Goal: Complete application form: Complete application form

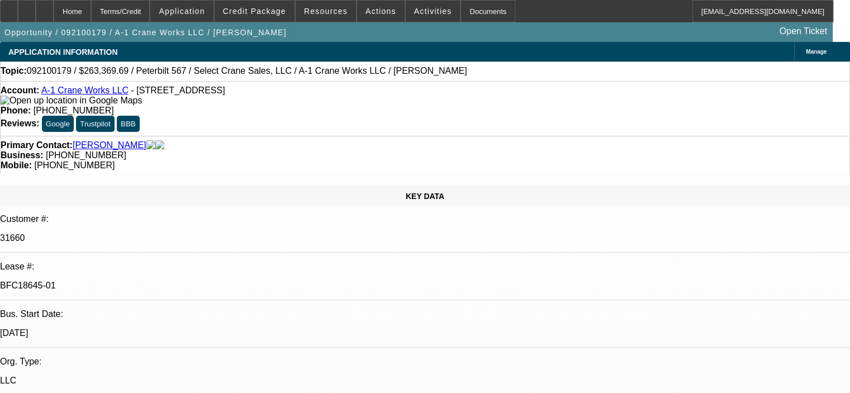
select select "0"
select select "2"
select select "0"
select select "6"
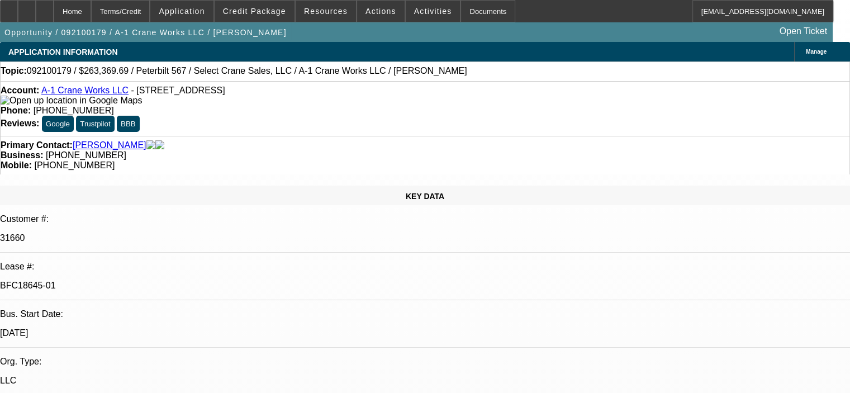
select select "2"
select select "0"
select select "6"
select select "2"
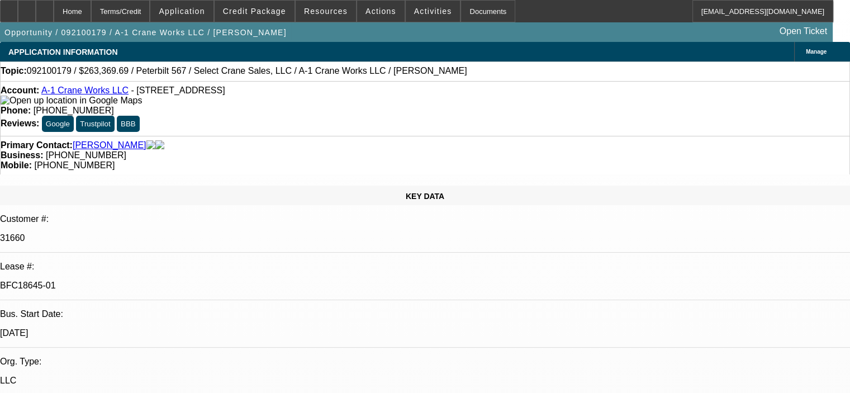
select select "2"
select select "0"
select select "6"
drag, startPoint x: 156, startPoint y: 200, endPoint x: 109, endPoint y: 203, distance: 47.0
click at [109, 280] on p "BFC18645-01" at bounding box center [425, 285] width 850 height 10
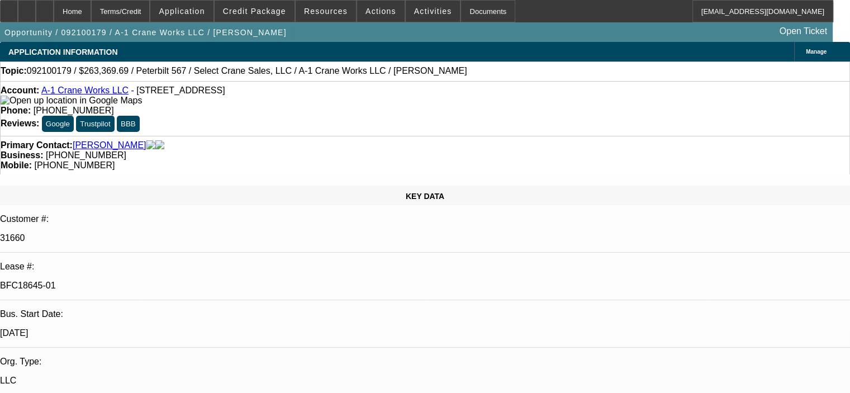
copy p "BFC18645-01"
drag, startPoint x: 127, startPoint y: 92, endPoint x: 49, endPoint y: 98, distance: 78.4
click at [49, 98] on div "Account: A-1 Crane Works LLC - 26 Grande Blvd, Delran, NJ 08075" at bounding box center [425, 95] width 848 height 20
copy div "A-1 Crane Works LLC -"
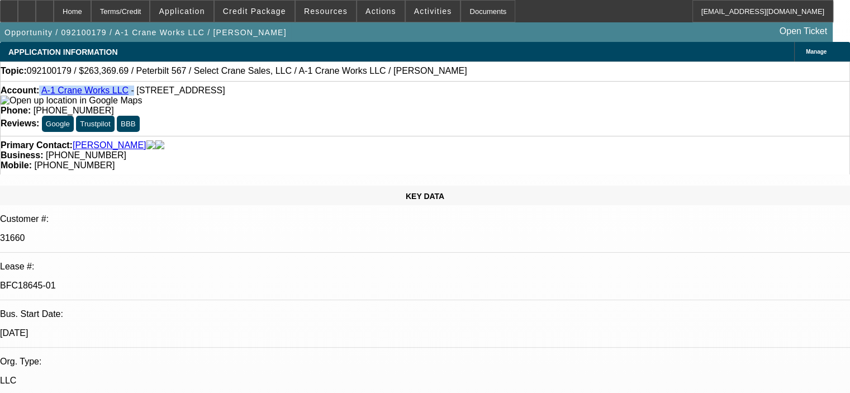
drag, startPoint x: 157, startPoint y: 203, endPoint x: 110, endPoint y: 205, distance: 47.0
click at [110, 280] on div "BFC18645-01" at bounding box center [425, 285] width 850 height 10
copy p "BFC18645-01"
click at [255, 118] on div "Account: A-1 Crane Works LLC - 26 Grande Blvd, Delran, NJ 08075 Phone: (856) 35…" at bounding box center [425, 108] width 850 height 55
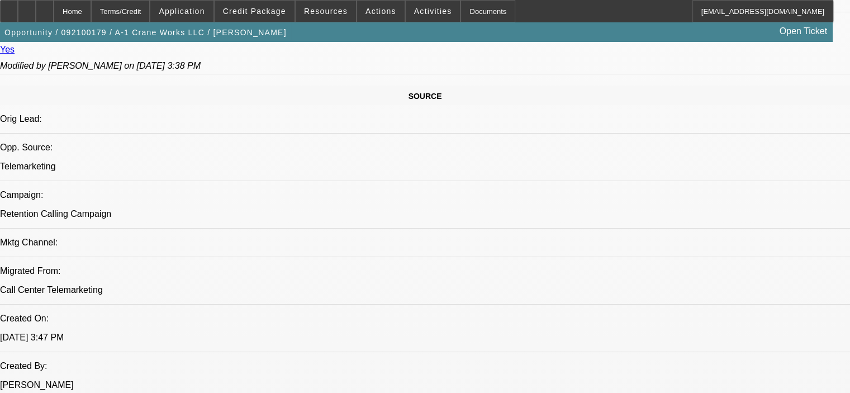
scroll to position [726, 0]
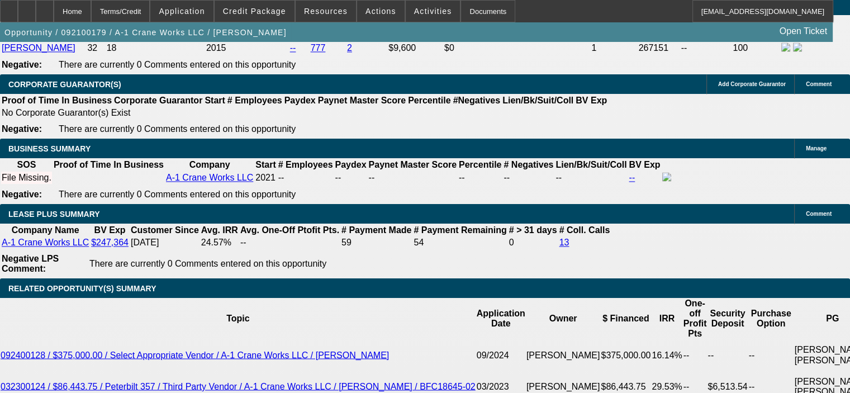
scroll to position [1843, 0]
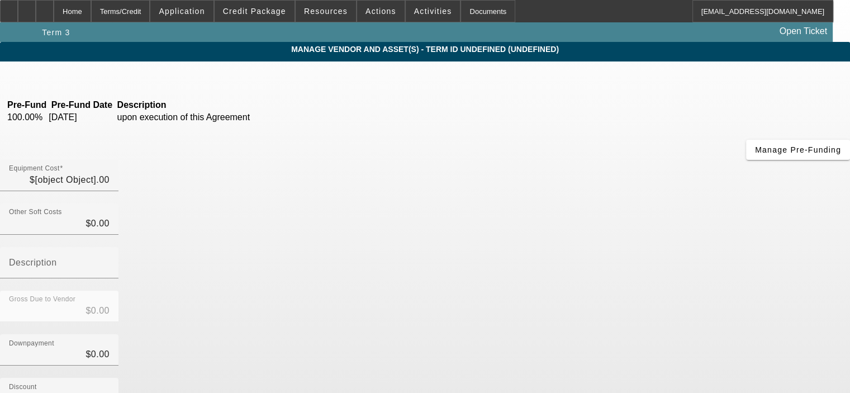
type input "$325,000.00"
type input "$21,531.25"
type input "sales tax"
type input "$346,531.25"
type input "$73,565.00"
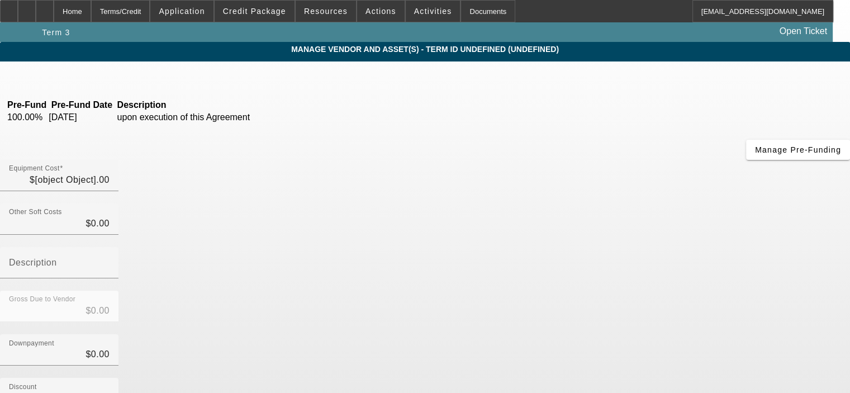
type input "$73,565.00"
type input "$272,966.25"
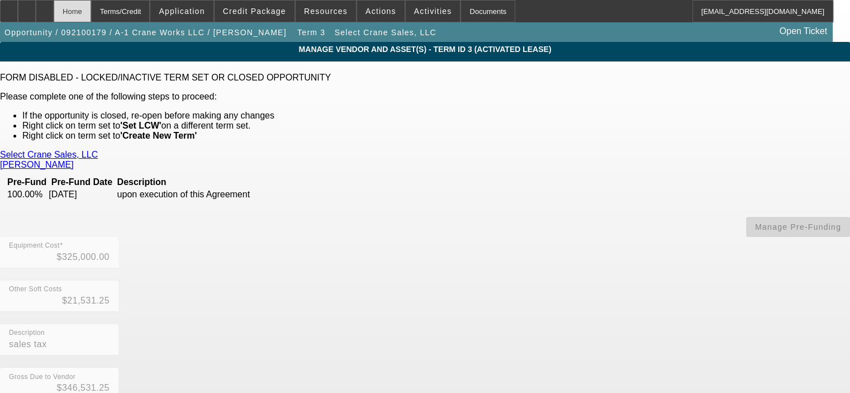
click at [91, 15] on div "Home" at bounding box center [72, 11] width 37 height 22
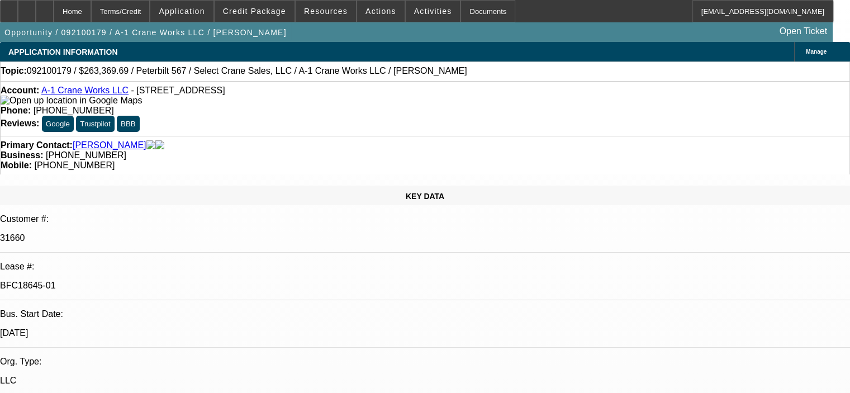
select select "0"
select select "2"
select select "0"
select select "6"
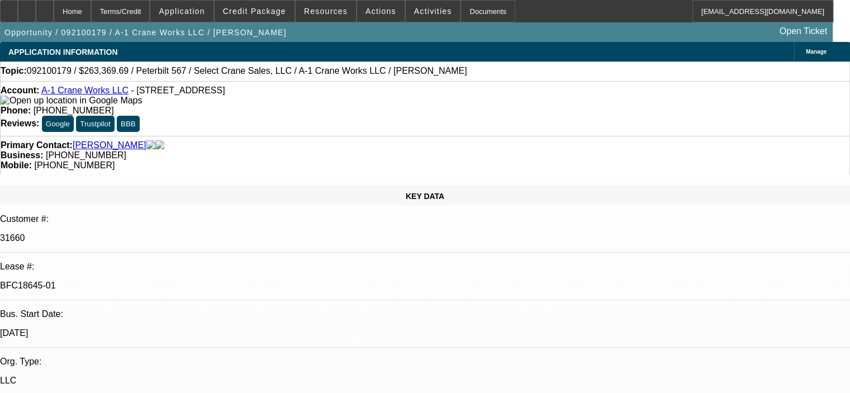
select select "2"
select select "0"
select select "6"
select select "2"
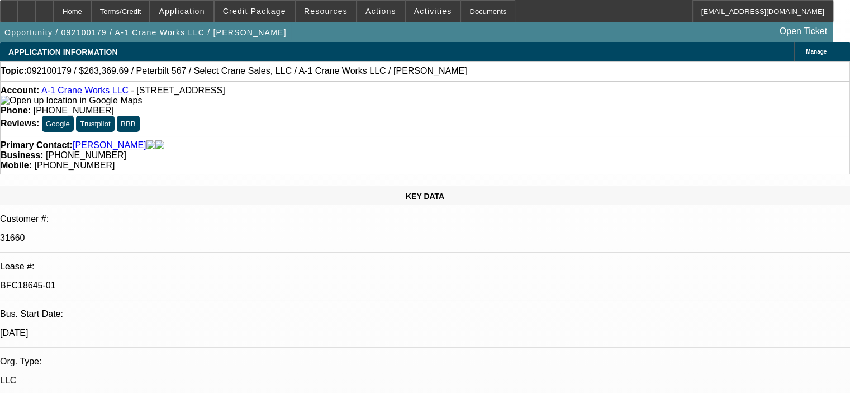
select select "2"
select select "0"
select select "6"
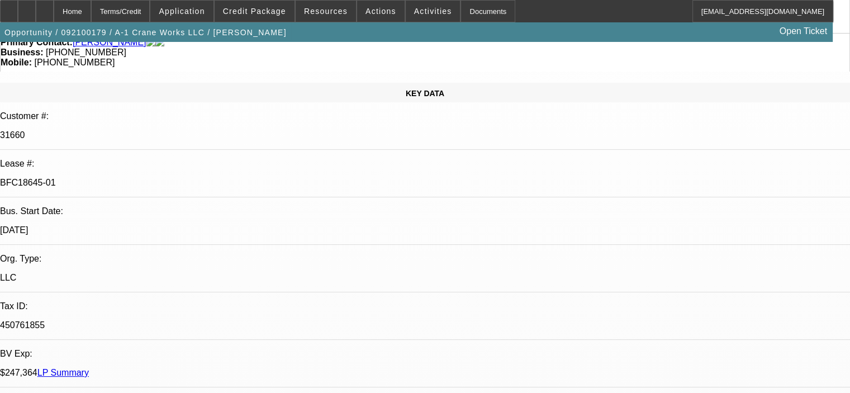
scroll to position [112, 0]
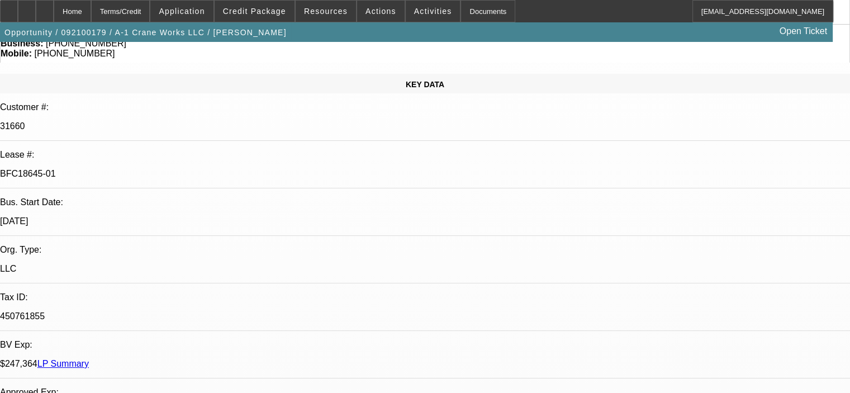
click at [89, 359] on link "LP Summary" at bounding box center [62, 363] width 51 height 9
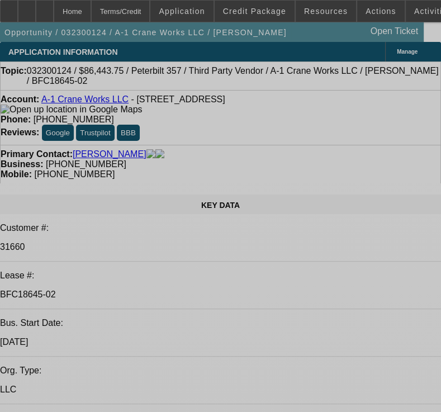
select select "0"
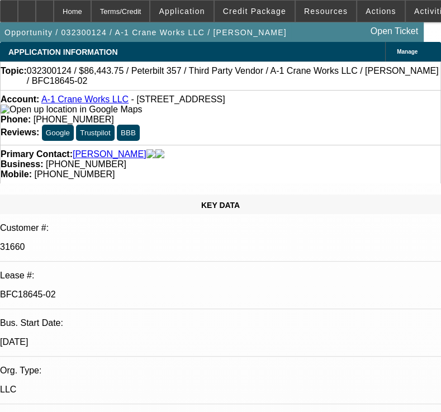
select select "2"
select select "0"
select select "6"
select select "0"
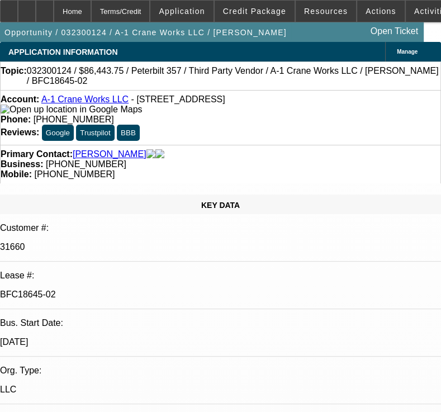
select select "2"
select select "0"
select select "6"
select select "0"
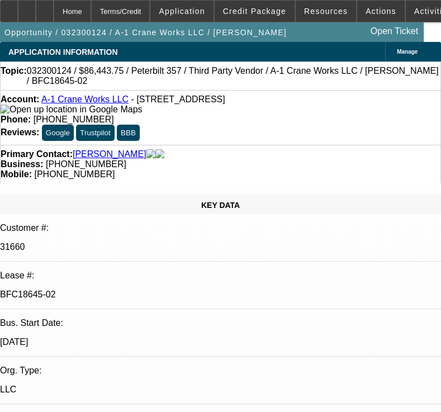
select select "2"
select select "0"
select select "6"
select select "0"
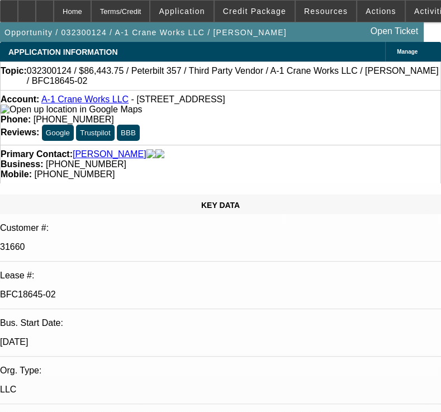
select select "2"
select select "0"
select select "6"
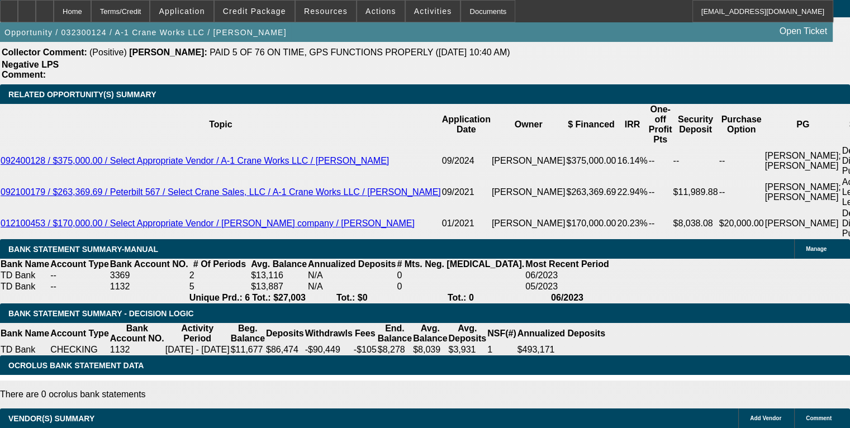
scroll to position [1899, 0]
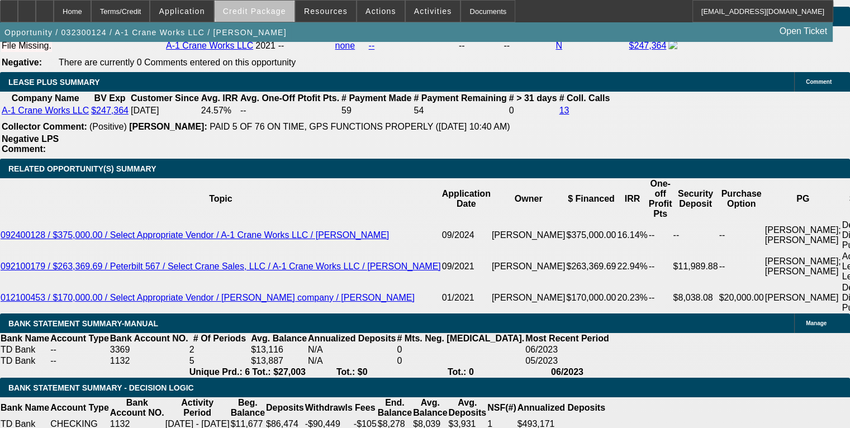
click at [277, 7] on span "Credit Package" at bounding box center [254, 11] width 63 height 9
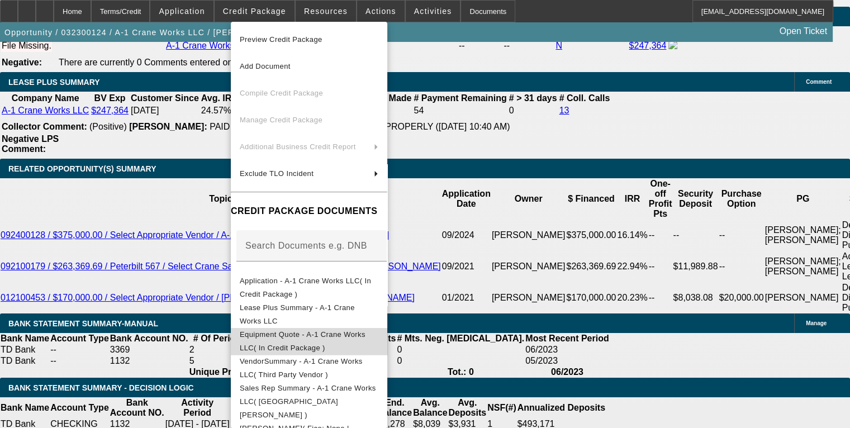
click at [302, 332] on span "Equipment Quote - A-1 Crane Works LLC( In Credit Package )" at bounding box center [303, 341] width 126 height 22
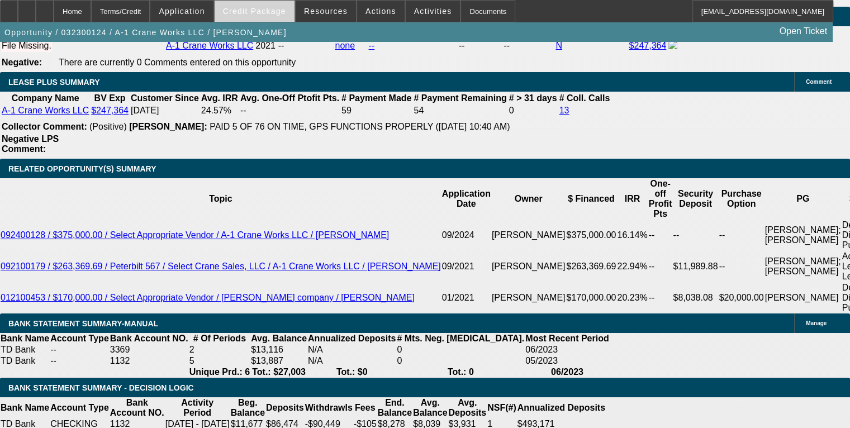
click at [264, 12] on span "Credit Package" at bounding box center [254, 11] width 63 height 9
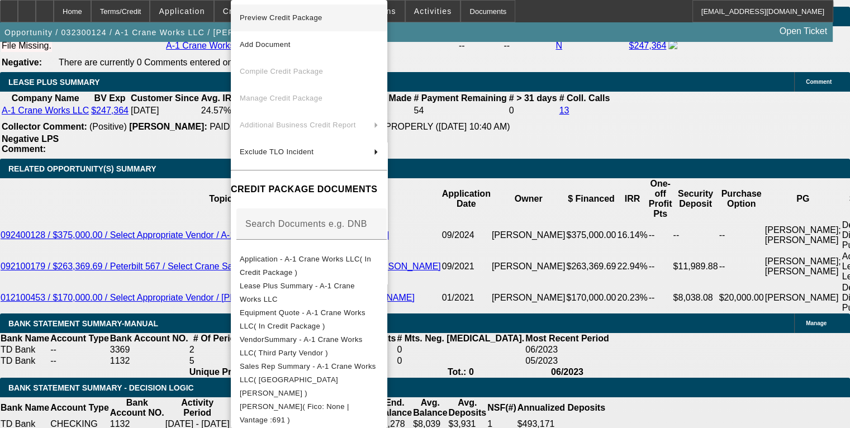
click at [275, 25] on button "Preview Credit Package" at bounding box center [309, 17] width 156 height 27
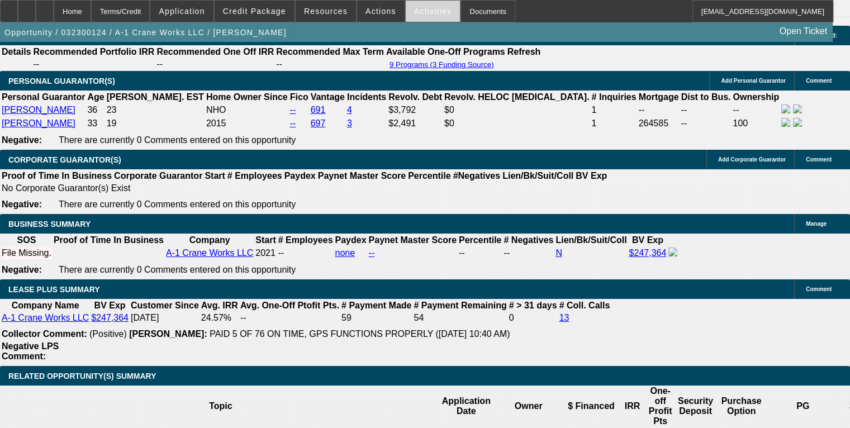
scroll to position [1676, 0]
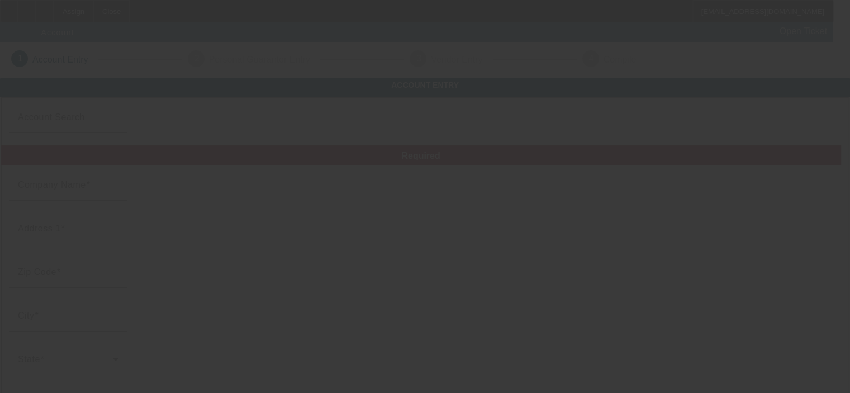
type input "A-1 Crane Works LLC"
type input "[STREET_ADDRESS]"
type input "08075"
type input "Delran"
type input "[PHONE_NUMBER]"
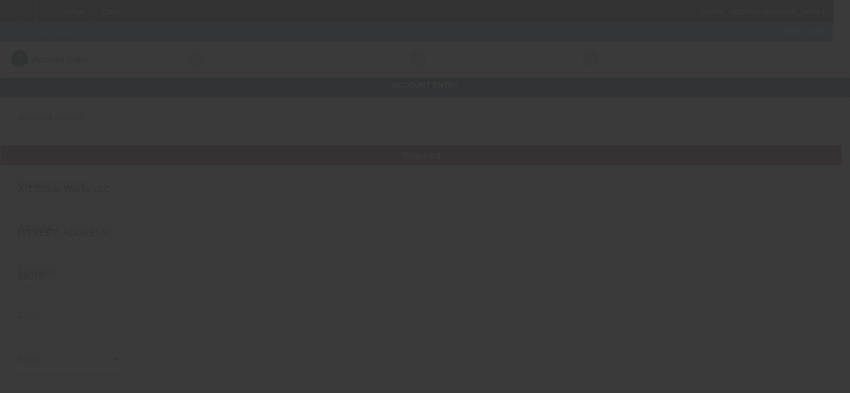
type input "[PERSON_NAME][EMAIL_ADDRESS][DOMAIN_NAME]"
type input "[GEOGRAPHIC_DATA]"
type input "450761855"
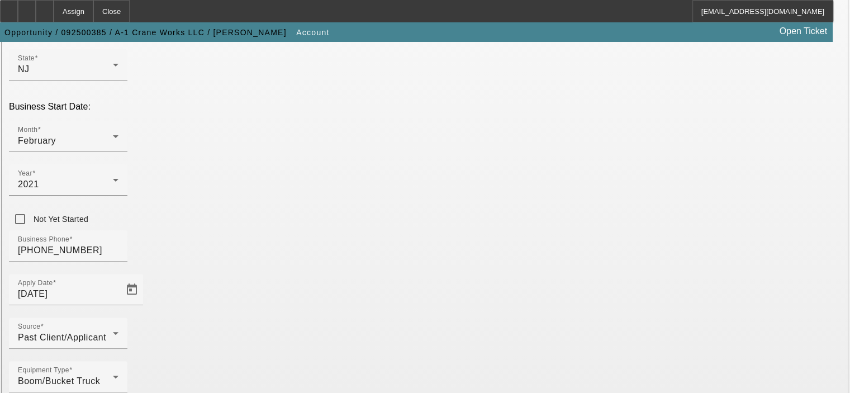
scroll to position [308, 0]
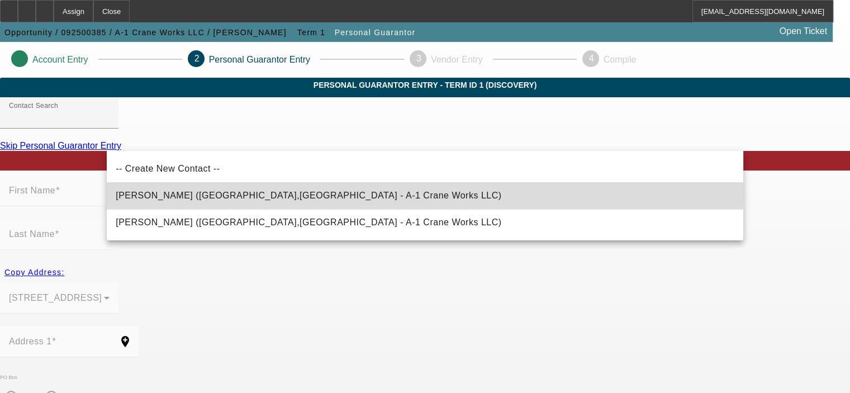
click at [267, 193] on span "Ribeiro, Elio (Delran,NJ - A-1 Crane Works LLC)" at bounding box center [308, 194] width 385 height 9
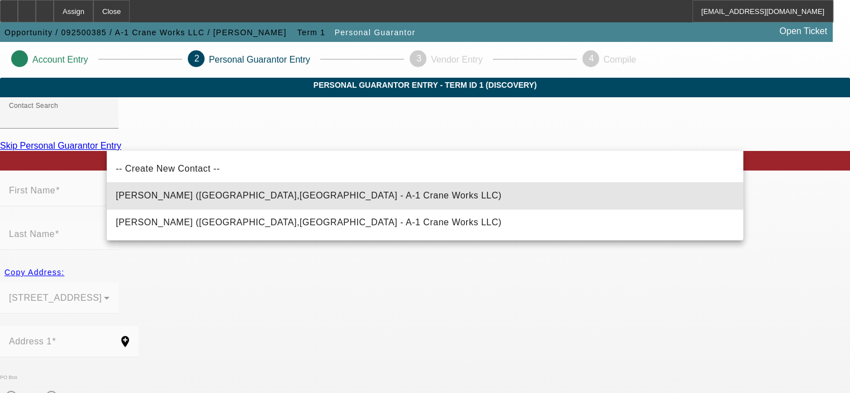
type input "Ribeiro, Elio (Delran,NJ - A-1 Crane Works LLC)"
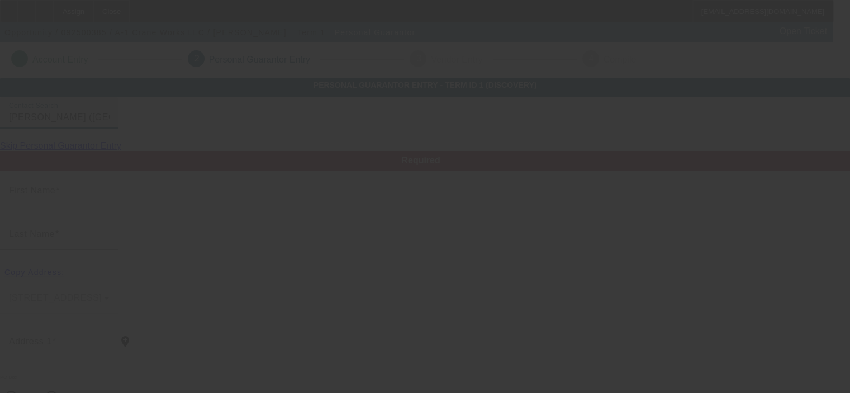
type input "Elio"
type input "Ribeiro"
type input "26 Grande Blvd"
radio input "true"
type input "08075"
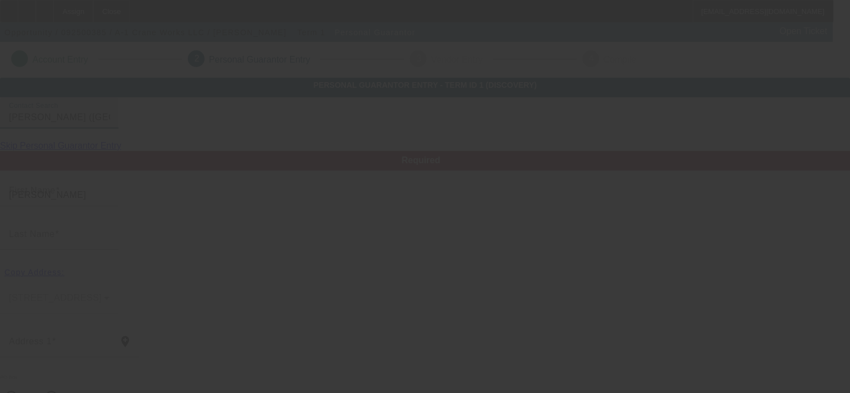
type input "Delran"
type input "[PHONE_NUMBER]"
type input "0"
type input "153-96-5952"
type input "elio@a-1craneworks.com"
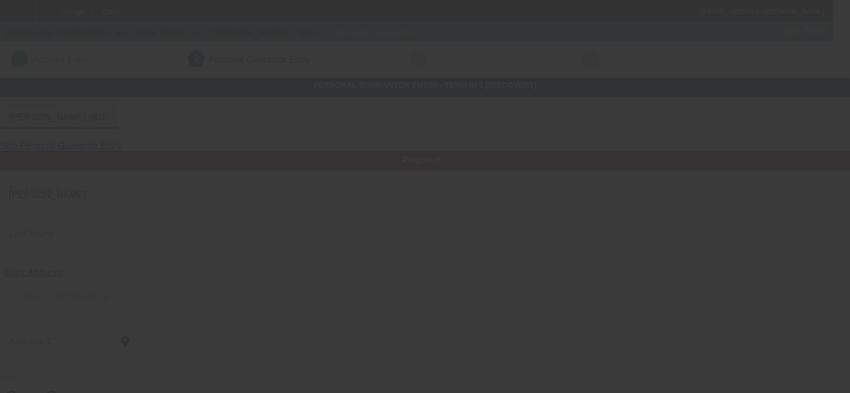
type input "[PHONE_NUMBER]"
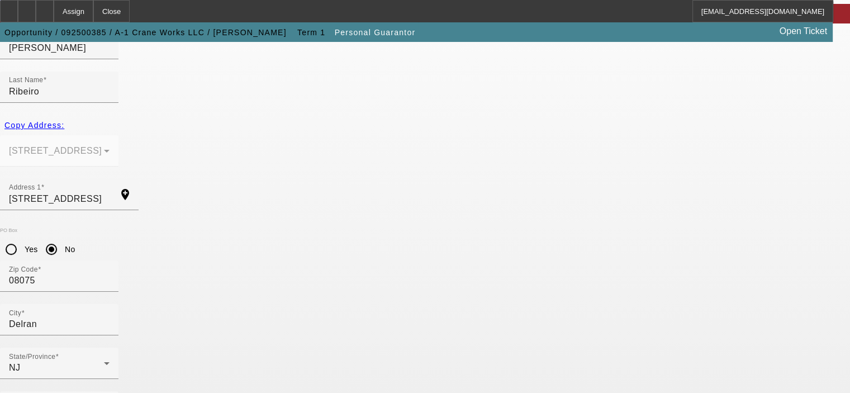
scroll to position [150, 0]
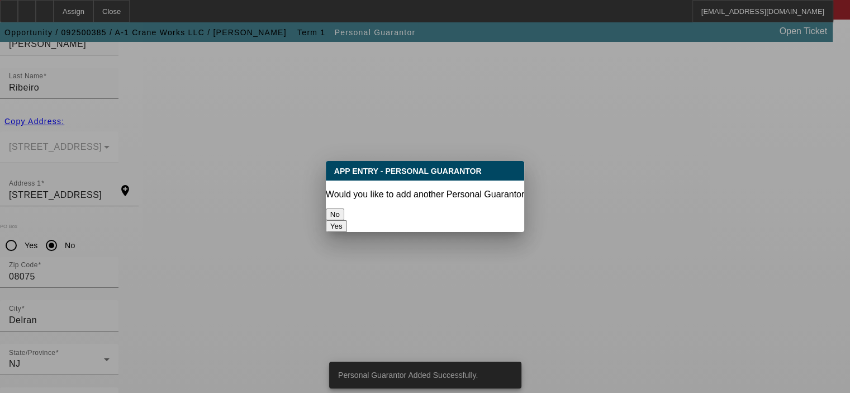
scroll to position [0, 0]
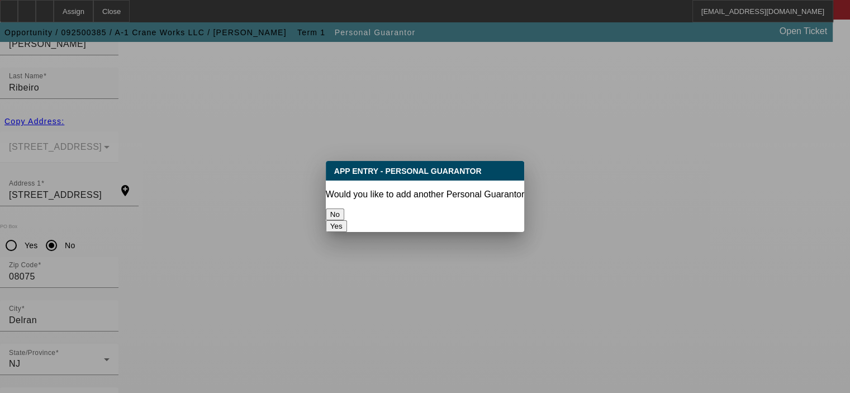
click at [347, 220] on button "Yes" at bounding box center [336, 226] width 21 height 12
radio input "false"
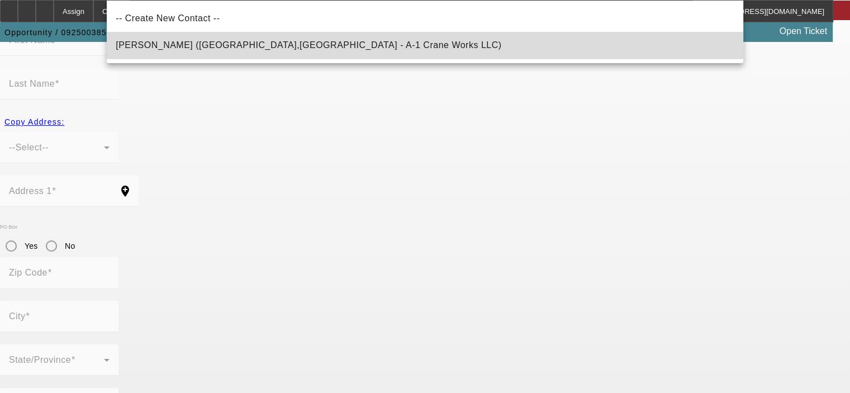
click at [221, 50] on span "Riberio, Sarah (Delran,NJ - A-1 Crane Works LLC)" at bounding box center [308, 45] width 385 height 13
type input "Riberio, Sarah (Delran,NJ - A-1 Crane Works LLC)"
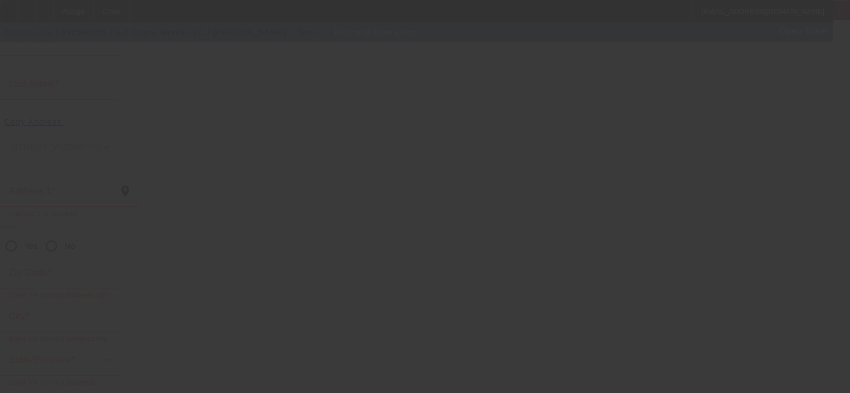
scroll to position [0, 0]
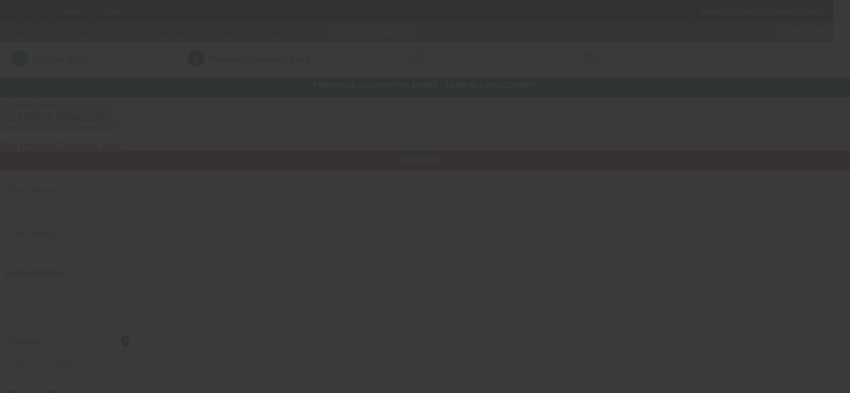
type input "Sarah"
type input "Riberio"
type input "26 Grande Blvd"
radio input "true"
type input "08075"
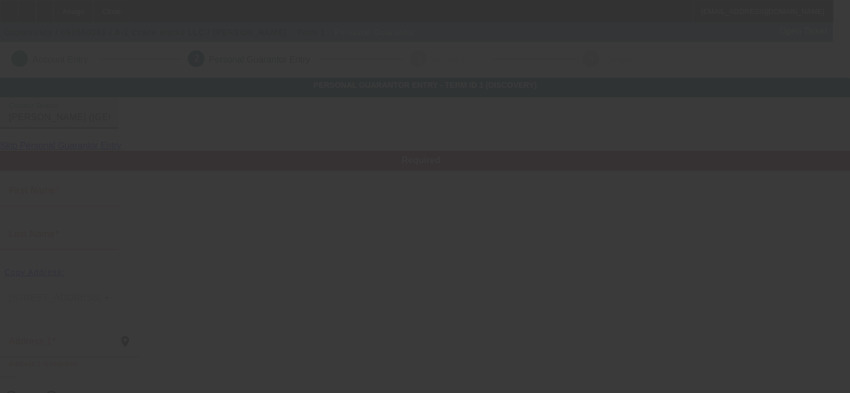
type input "Delran"
type input "(856) 353-9227"
type input "100"
type input "162-72-3297"
type input "sarah@a-1craneworks.com"
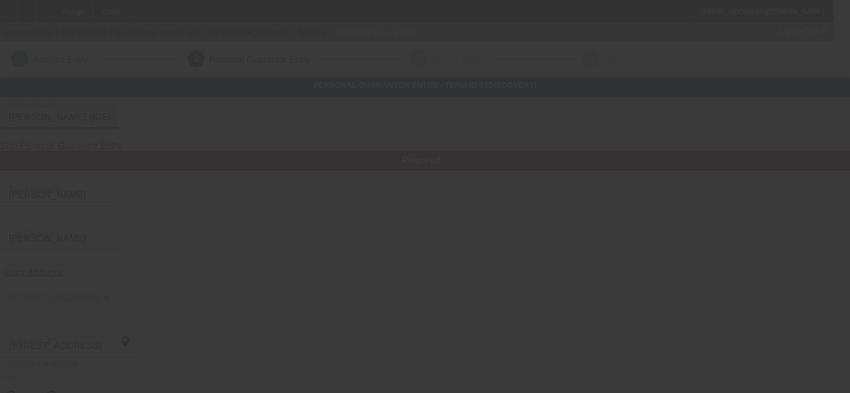
type input "$275,000.00"
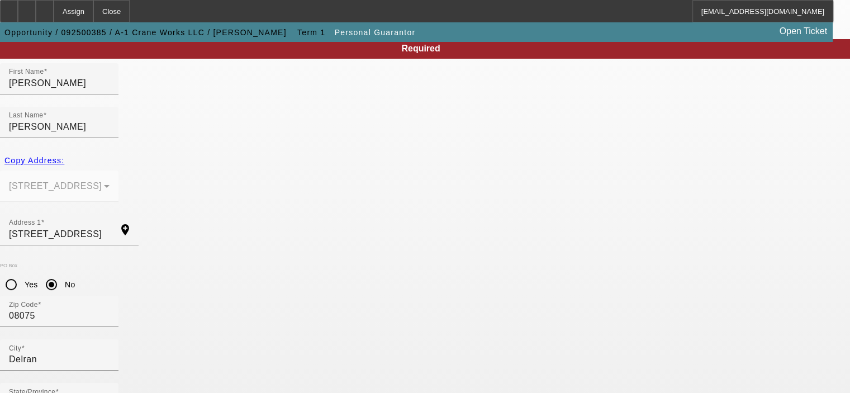
scroll to position [150, 0]
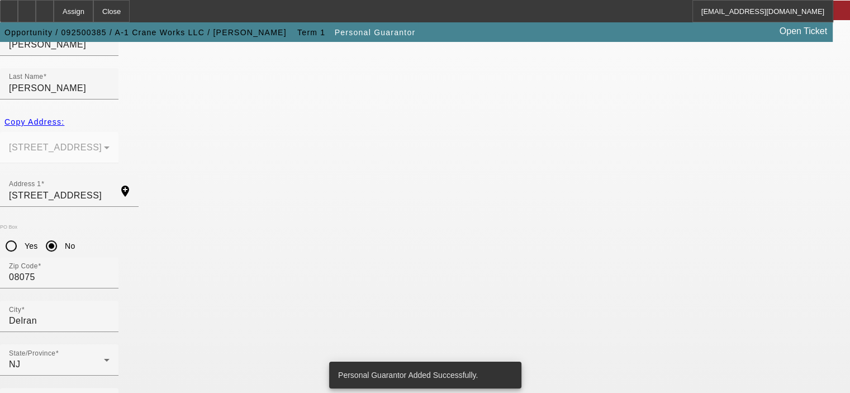
scroll to position [0, 0]
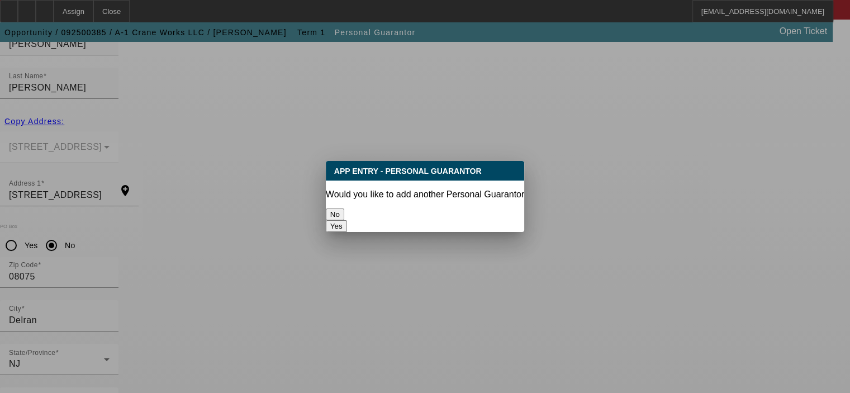
click at [344, 209] on button "No" at bounding box center [335, 214] width 18 height 12
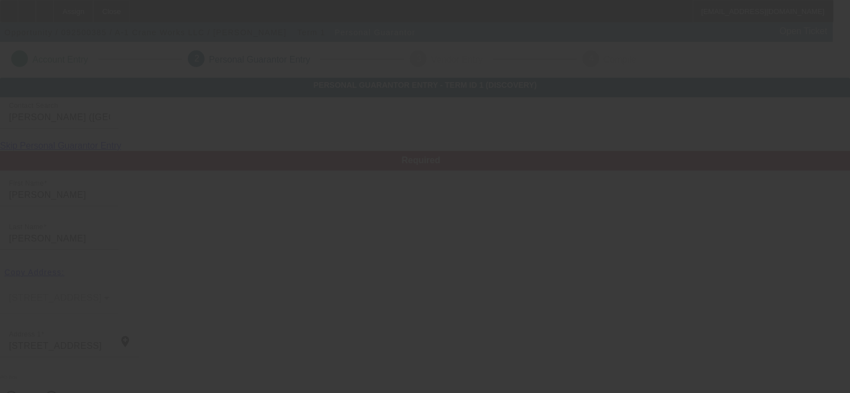
scroll to position [150, 0]
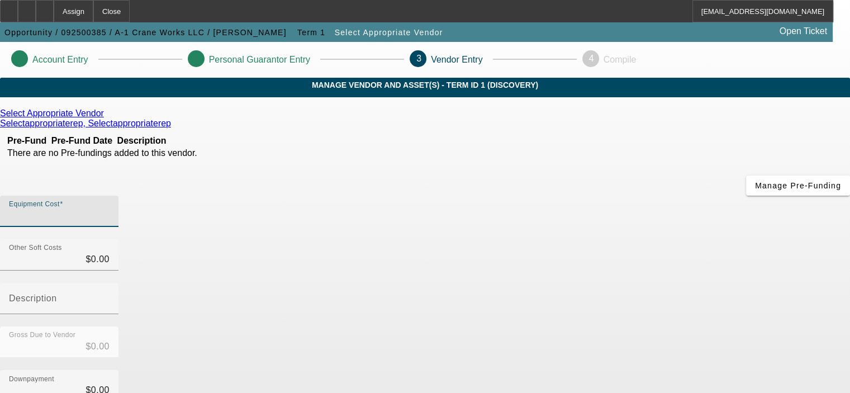
click at [109, 209] on input "Equipment Cost" at bounding box center [59, 215] width 101 height 13
type input "4"
type input "$4.00"
type input "40"
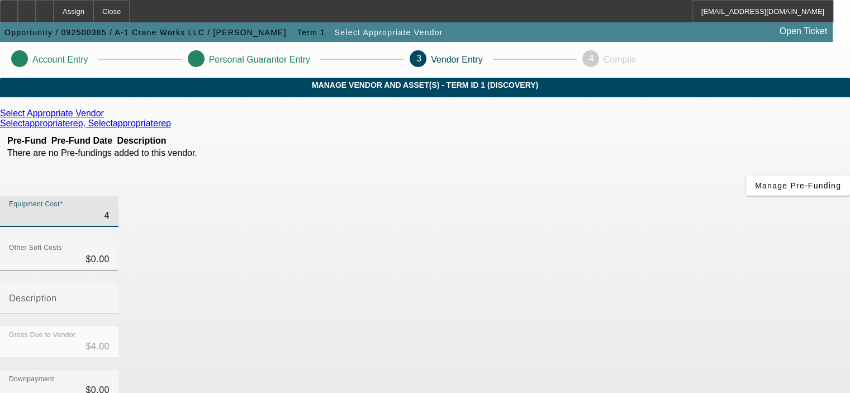
type input "$40.00"
type input "400"
type input "$400.00"
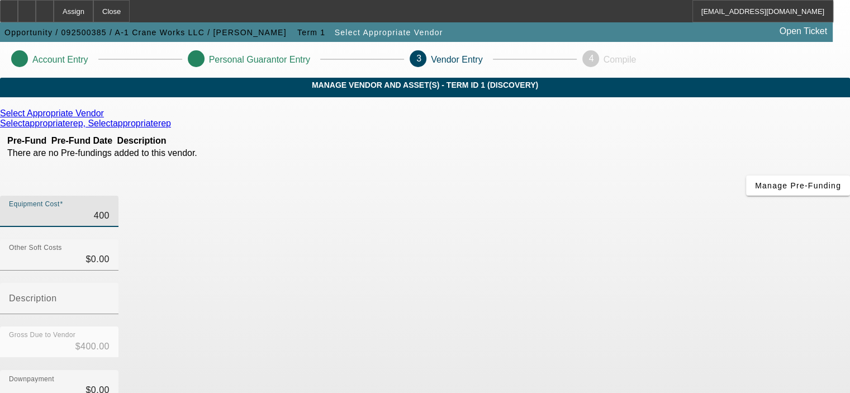
type input "4000"
type input "$4,000.00"
type input "40000"
type input "$40,000.00"
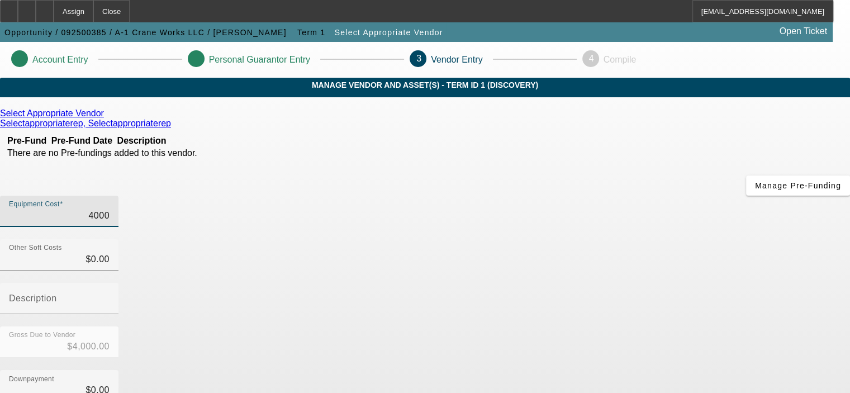
type input "$40,000.00"
type input "400000"
type input "$400,000.00"
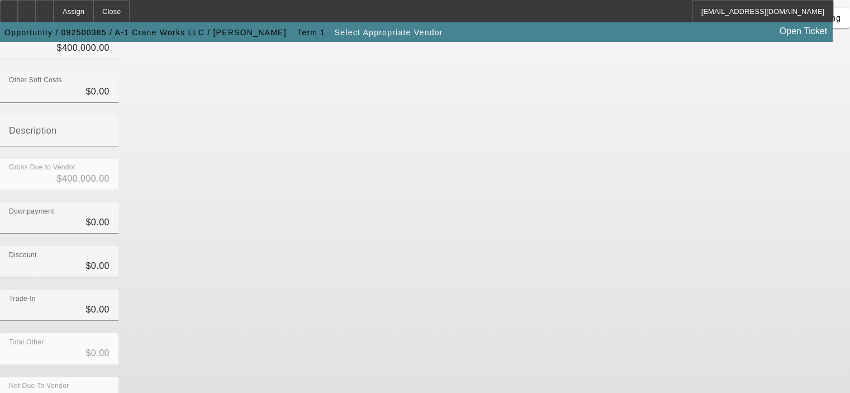
scroll to position [170, 0]
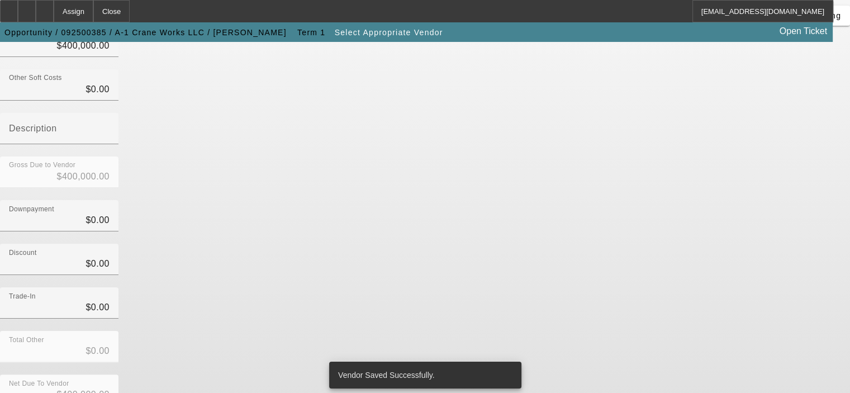
scroll to position [0, 0]
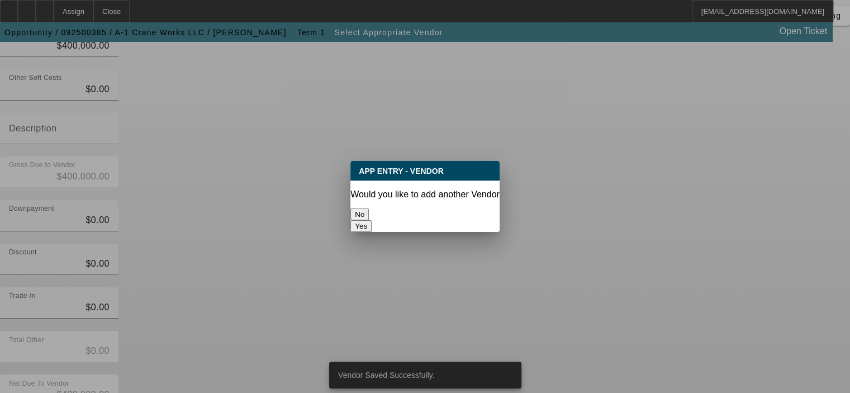
click at [369, 208] on button "No" at bounding box center [359, 214] width 18 height 12
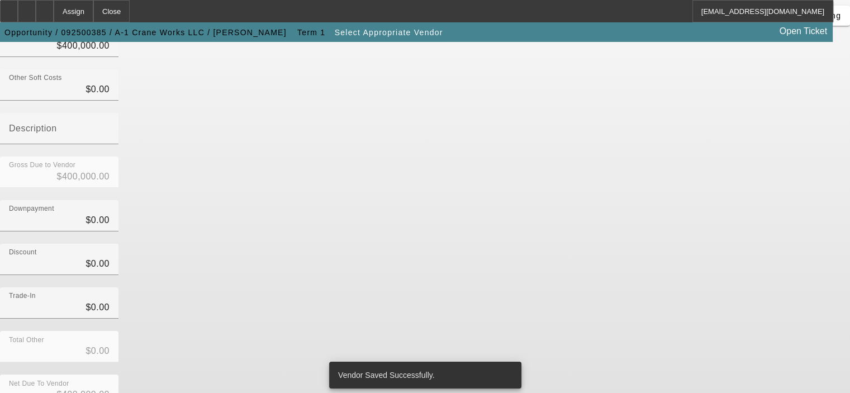
scroll to position [170, 0]
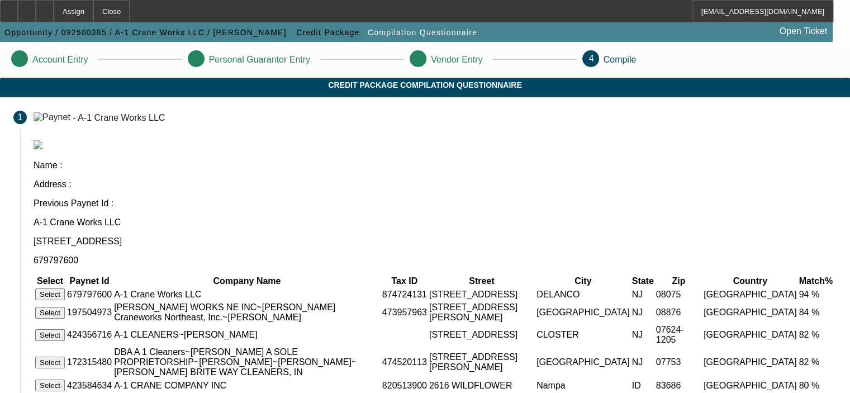
click at [65, 288] on button "Select" at bounding box center [50, 294] width 30 height 12
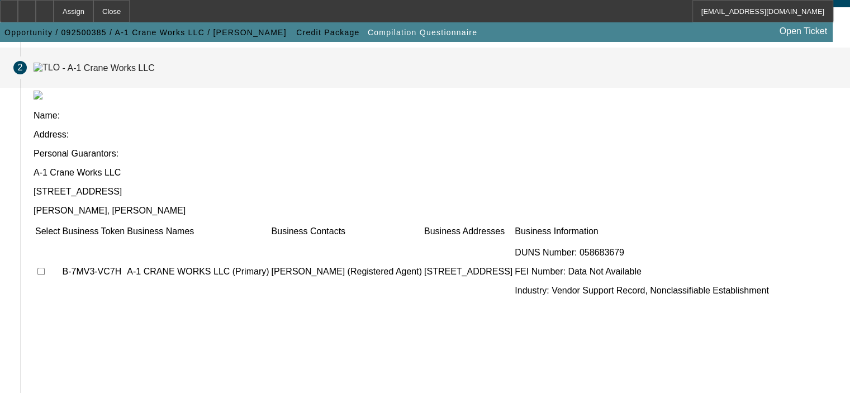
scroll to position [83, 0]
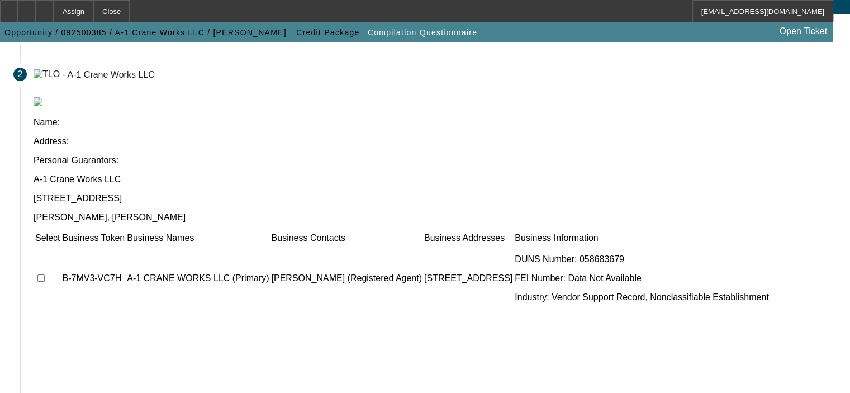
click at [45, 274] on input "checkbox" at bounding box center [40, 277] width 7 height 7
checkbox input "true"
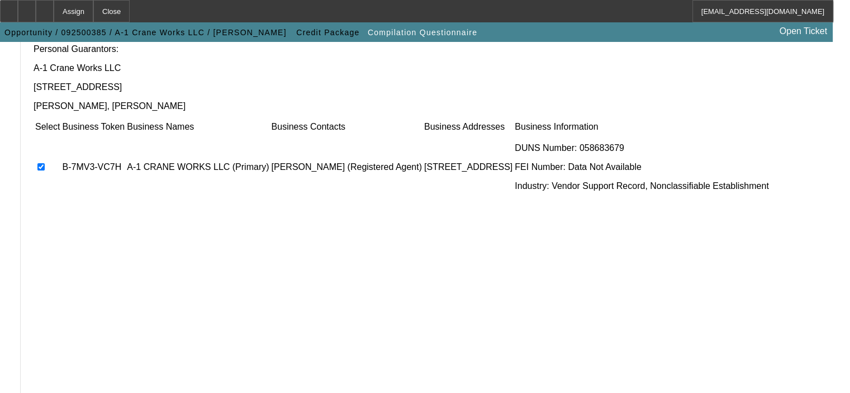
scroll to position [195, 0]
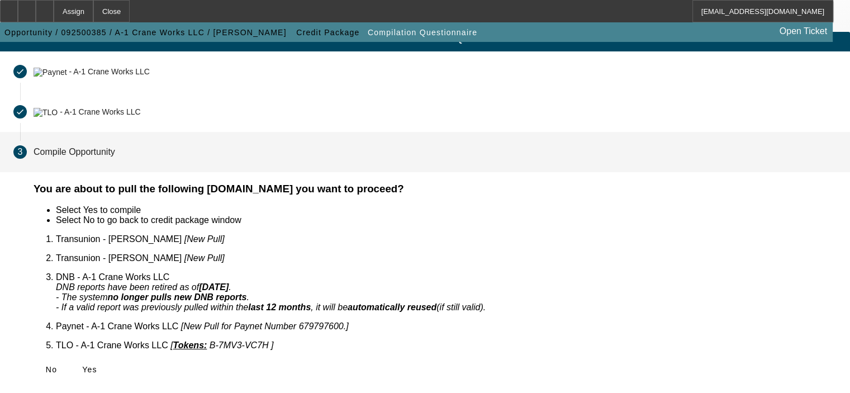
scroll to position [23, 0]
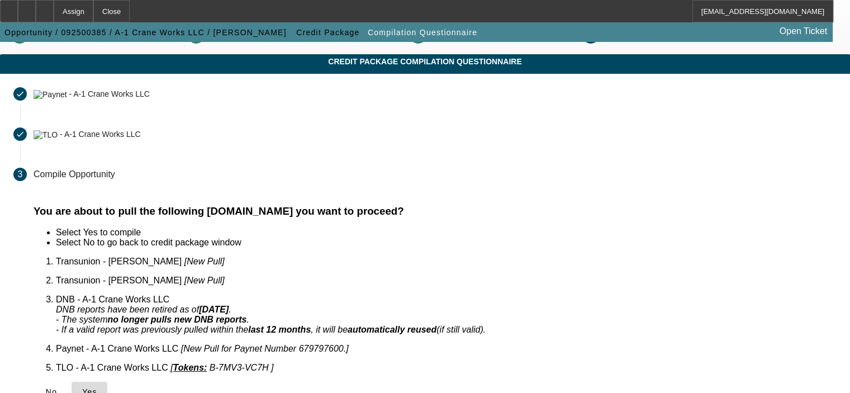
click at [97, 387] on span "Yes" at bounding box center [89, 391] width 15 height 9
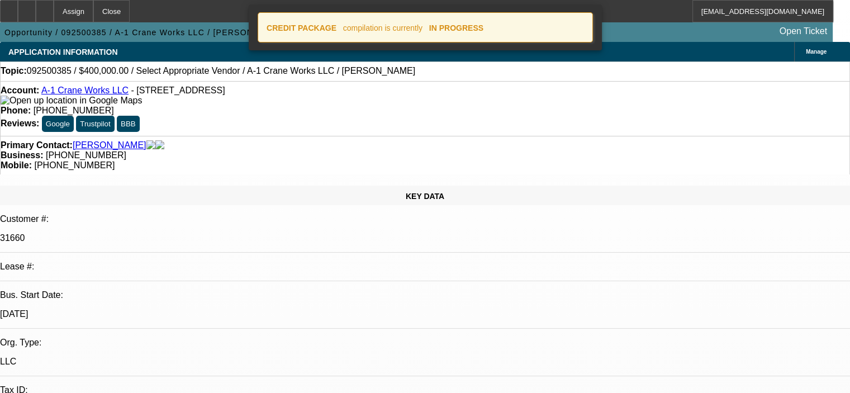
select select "0"
select select "2"
select select "0.1"
select select "4"
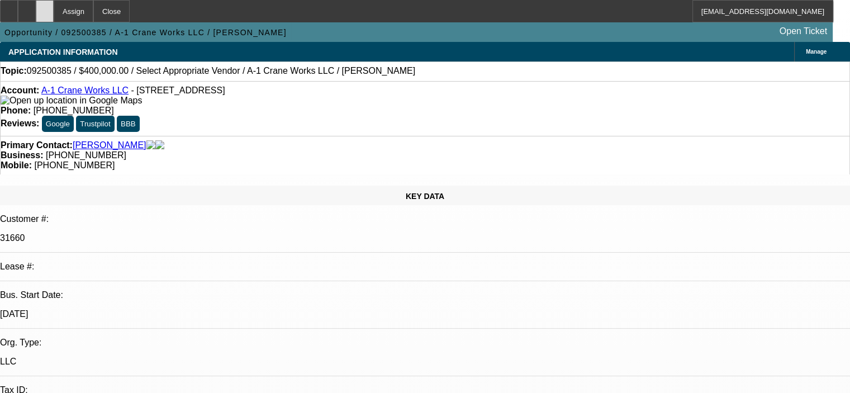
click at [54, 3] on div at bounding box center [45, 11] width 18 height 22
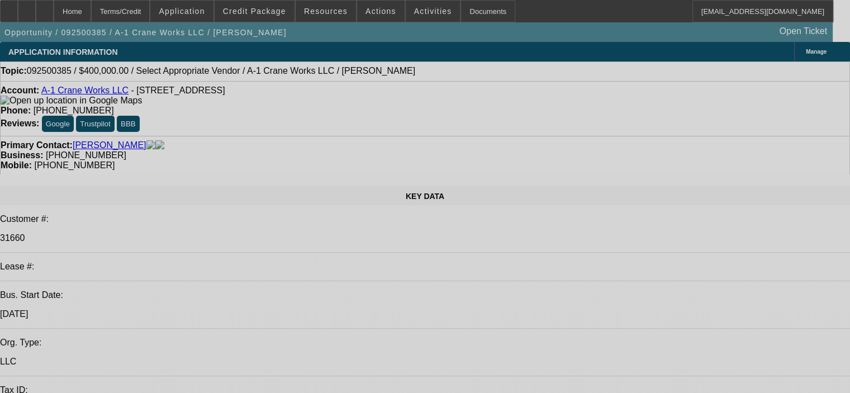
select select "0"
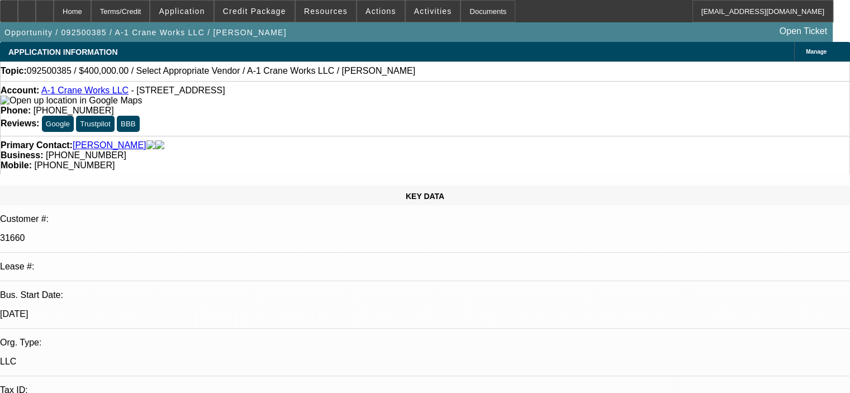
select select "2"
select select "0.1"
select select "4"
click at [204, 15] on span "Application" at bounding box center [182, 11] width 46 height 9
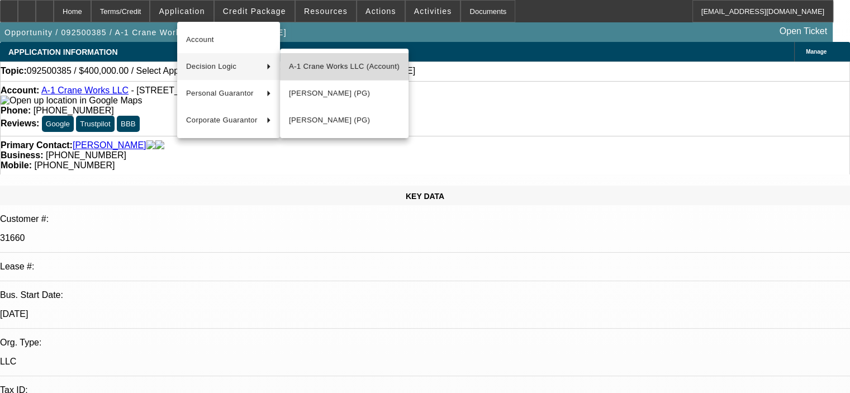
click at [362, 70] on span "A-1 Crane Works LLC (Account)" at bounding box center [344, 66] width 111 height 13
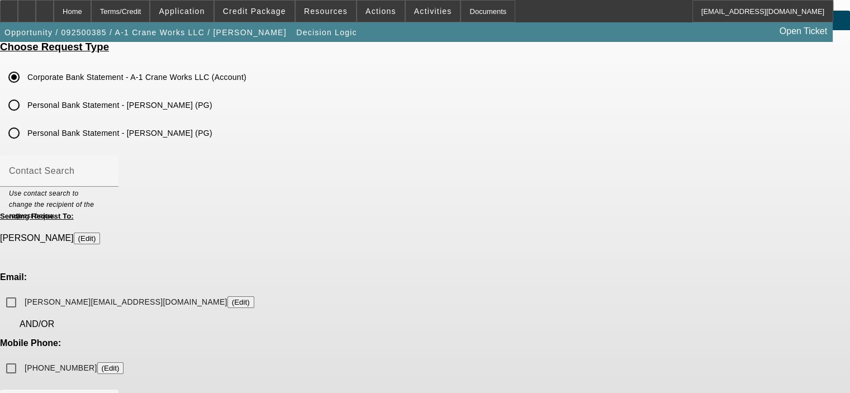
scroll to position [56, 0]
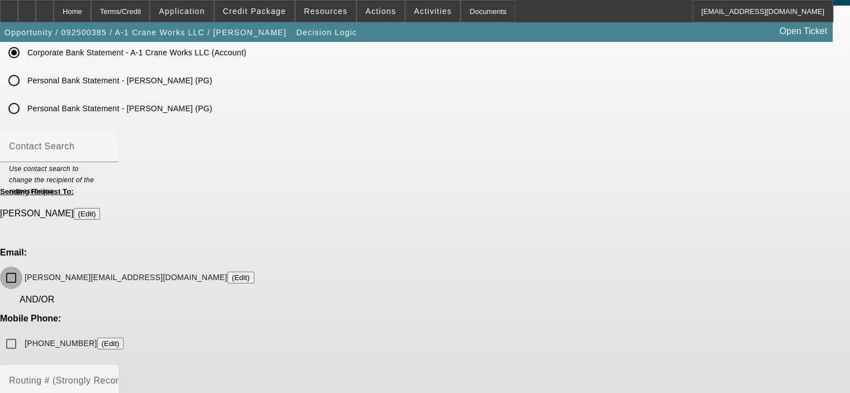
click at [22, 266] on input "elio@a-1craneworks.com (Edit)" at bounding box center [11, 277] width 22 height 22
checkbox input "true"
click at [22, 332] on input "(609) 251-6526 (Edit)" at bounding box center [11, 343] width 22 height 22
checkbox input "true"
click at [160, 375] on mat-label "Routing # (Strongly Recommended)" at bounding box center [84, 379] width 151 height 9
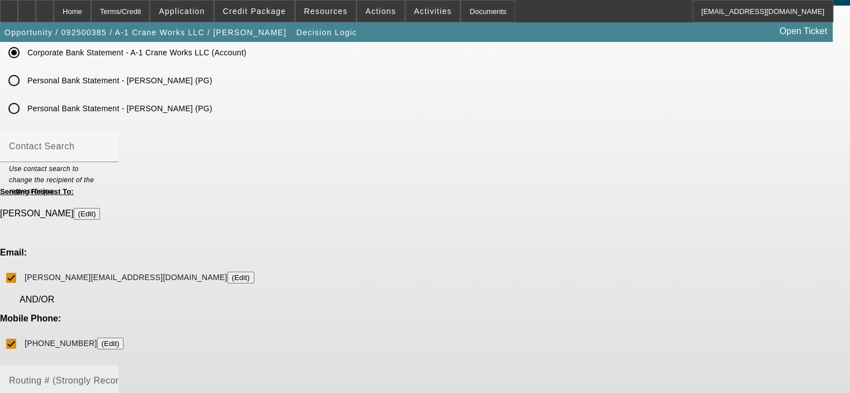
click at [109, 378] on input "Routing # (Strongly Recommended)" at bounding box center [59, 384] width 101 height 13
type input "031201360"
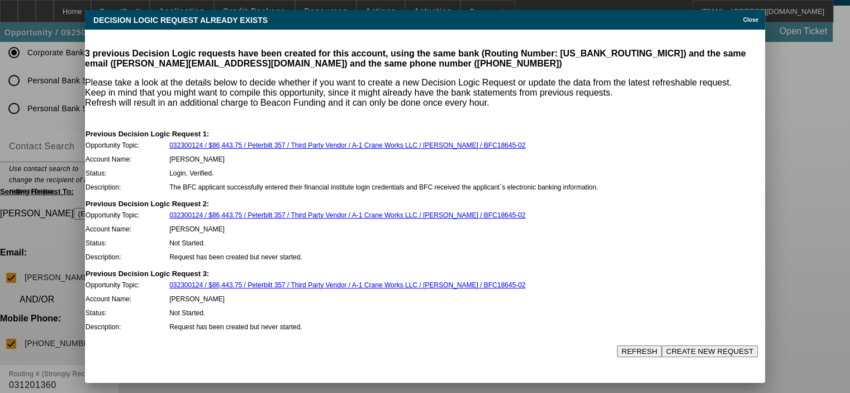
click at [691, 345] on button "CREATE NEW REQUEST" at bounding box center [709, 351] width 96 height 12
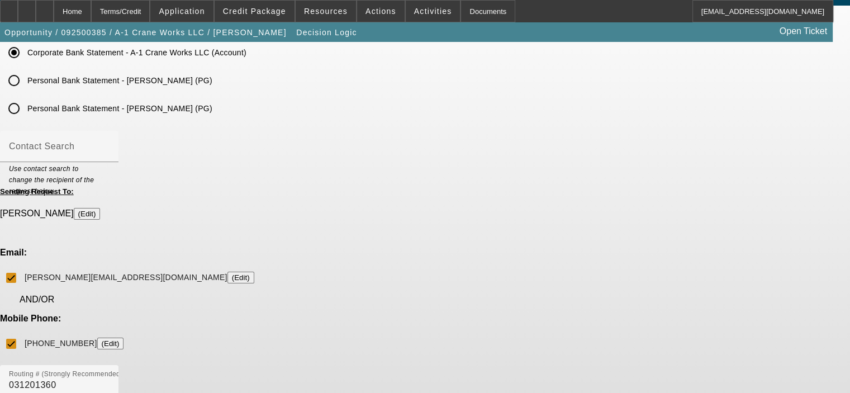
scroll to position [56, 0]
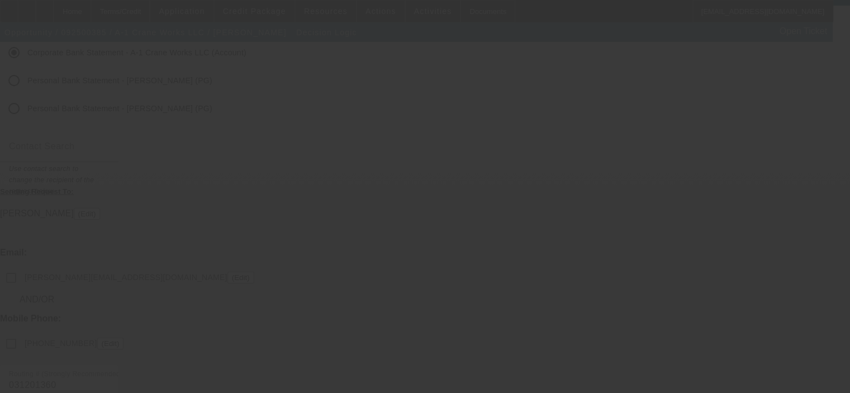
checkbox input "false"
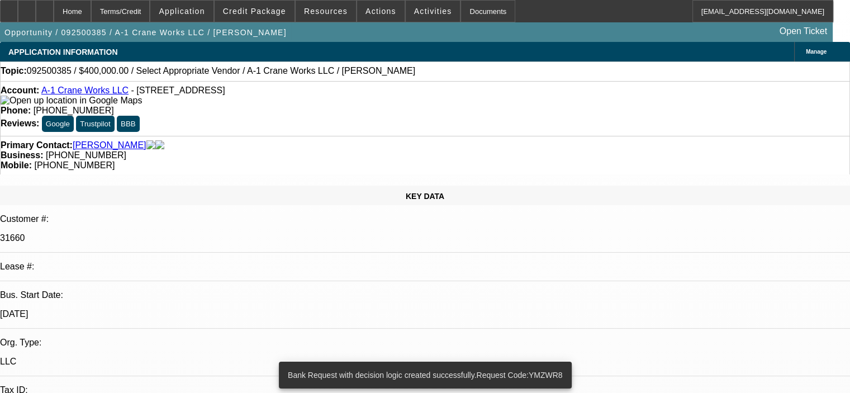
select select "0"
select select "2"
select select "0.1"
select select "4"
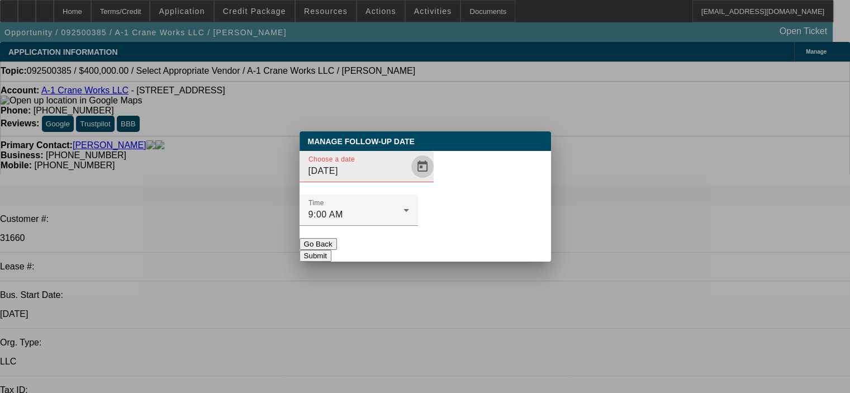
click at [409, 180] on span "Open calendar" at bounding box center [422, 166] width 27 height 27
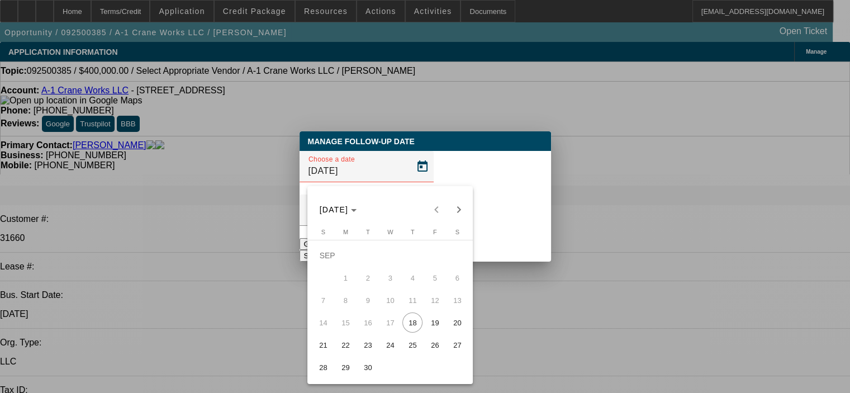
click at [371, 350] on span "23" at bounding box center [367, 345] width 20 height 20
type input "9/23/2025"
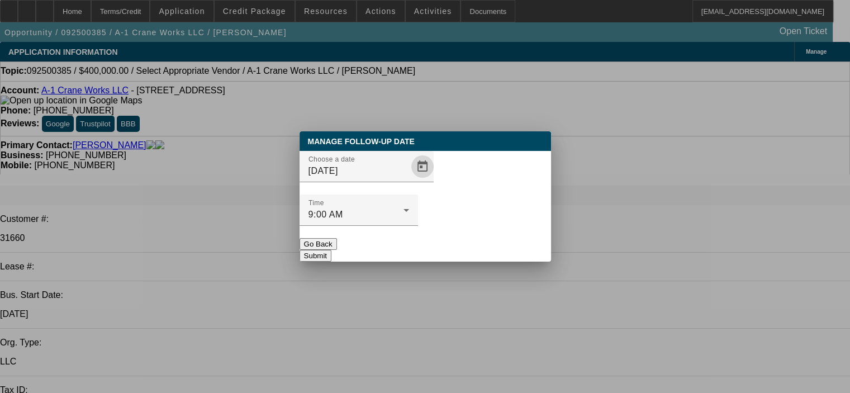
click at [331, 250] on button "Submit" at bounding box center [315, 256] width 32 height 12
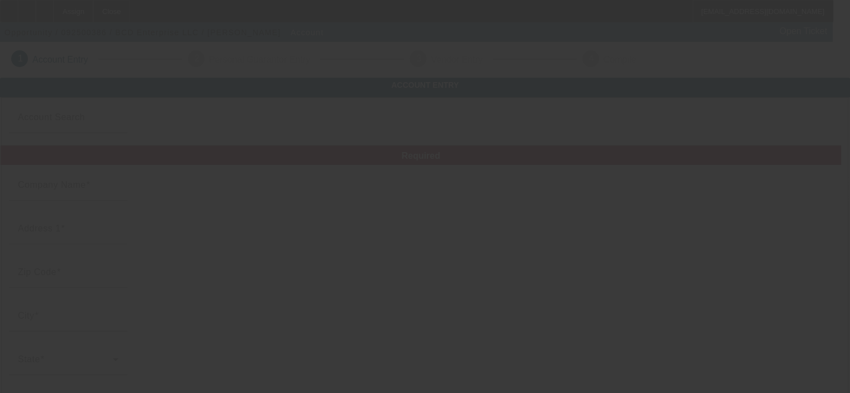
type input "BCD Enterprise LLC"
type input "[STREET_ADDRESS]"
type input "85390"
type input "[GEOGRAPHIC_DATA]"
type input "[PHONE_NUMBER]"
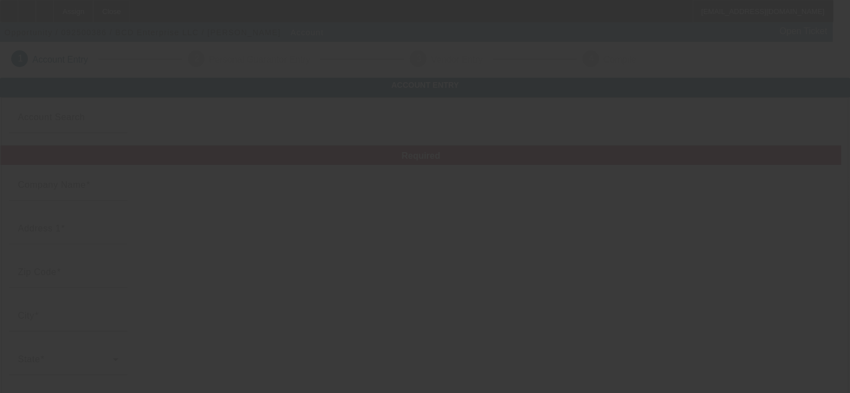
type input "[EMAIL_ADDRESS][DOMAIN_NAME]"
type input "Maricopa"
type input "471921733"
type input "transportation"
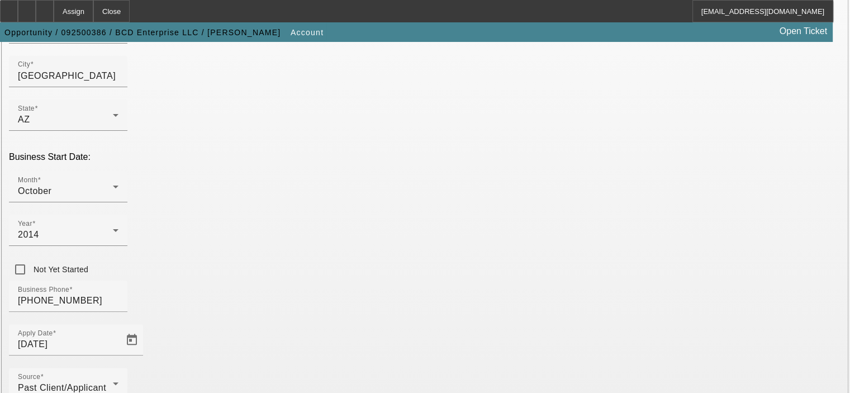
scroll to position [308, 0]
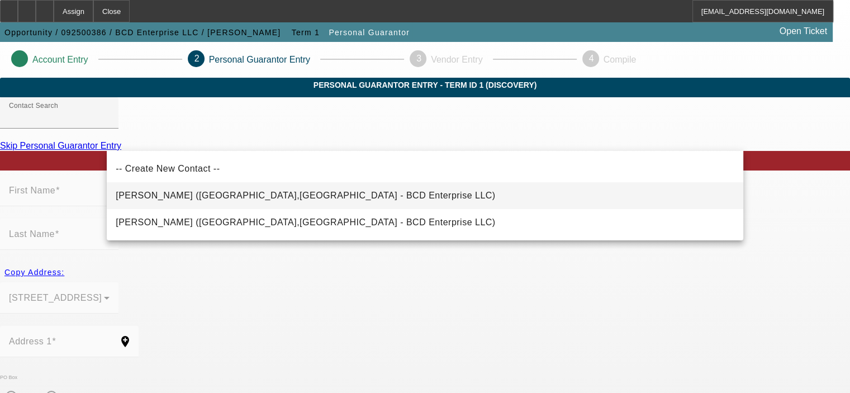
click at [222, 199] on span "Hill, Dwayne (Wickenburg,AZ - BCD Enterprise LLC)" at bounding box center [305, 194] width 379 height 9
type input "Hill, Dwayne (Wickenburg,AZ - BCD Enterprise LLC)"
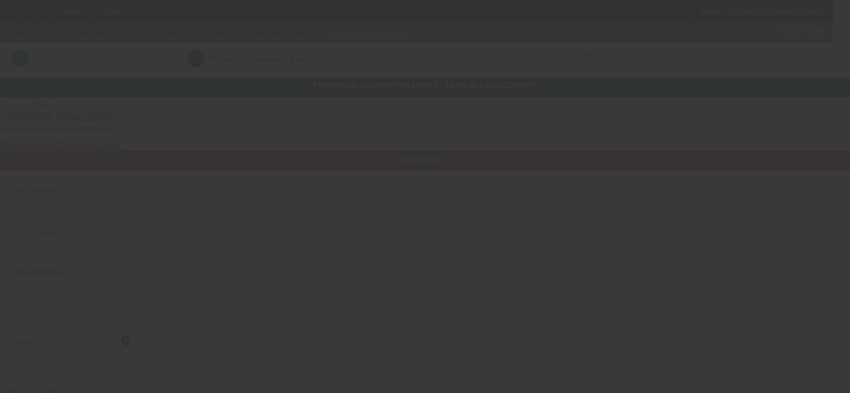
type input "Dwayne"
type input "Hill"
type input "51615 N 298th Avenue"
radio input "true"
type input "85390"
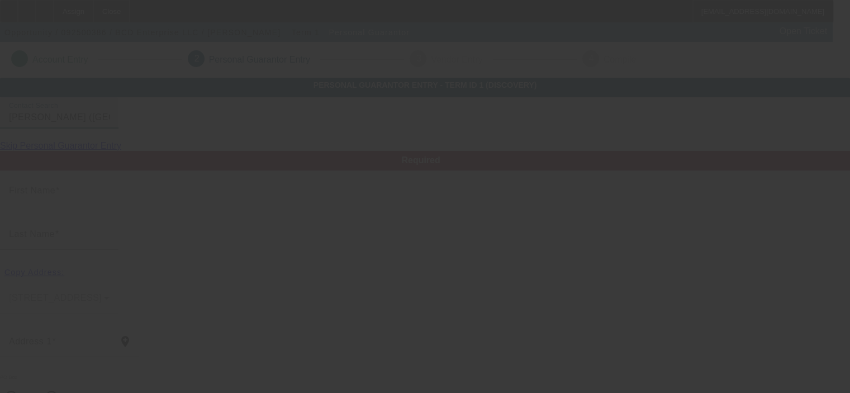
type input "Wickenburg"
type input "[PHONE_NUMBER]"
type input "50"
type input "527-83-3127"
type input "dwaynehill720@yahoo.com"
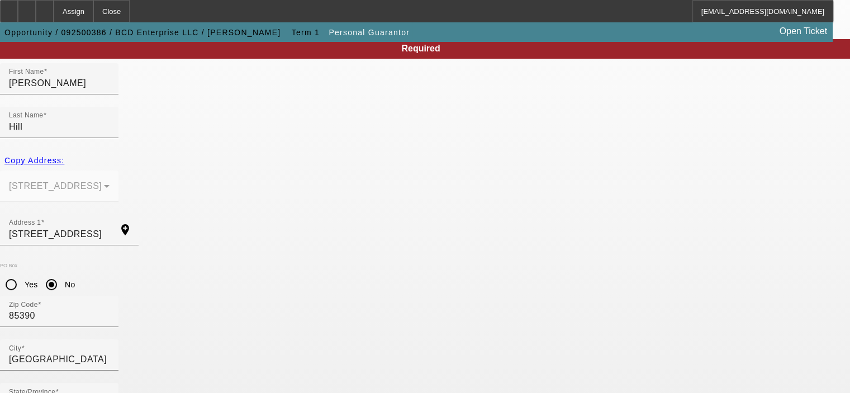
scroll to position [150, 0]
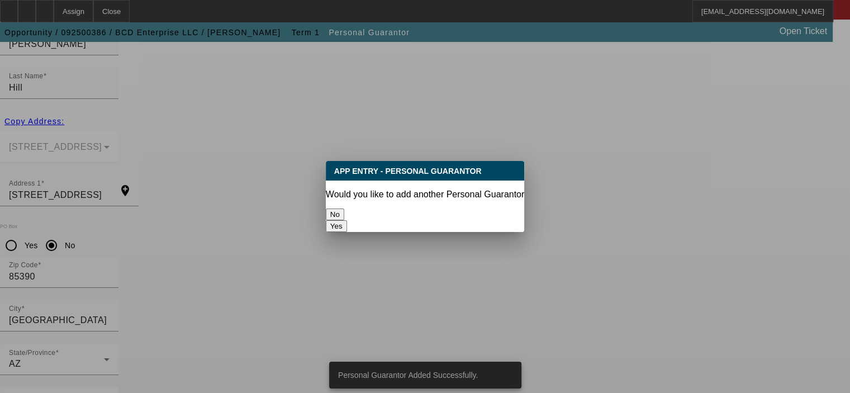
scroll to position [0, 0]
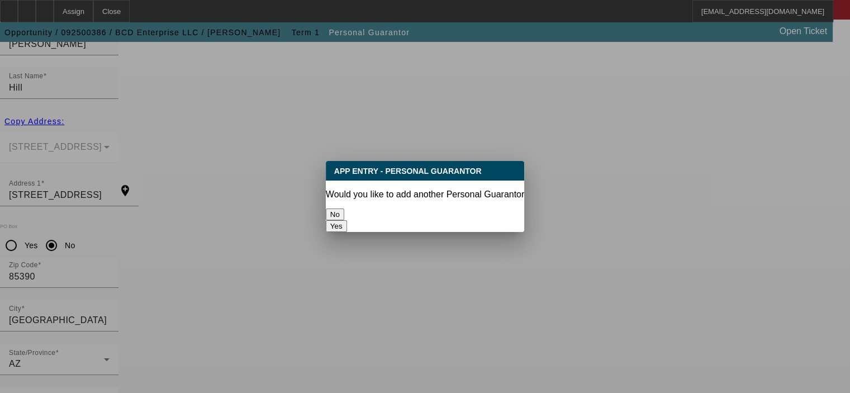
click at [347, 220] on button "Yes" at bounding box center [336, 226] width 21 height 12
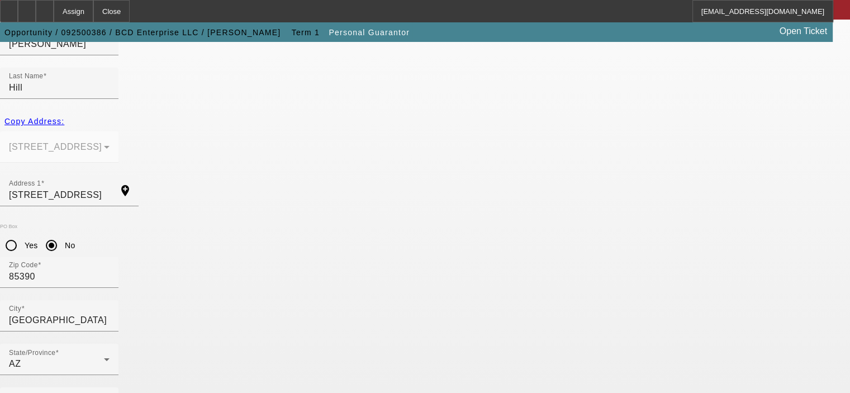
scroll to position [150, 0]
radio input "false"
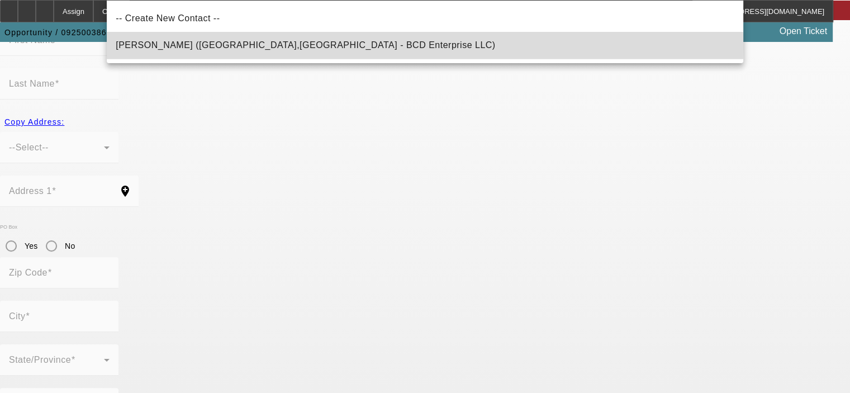
click at [162, 48] on span "Hill, Shari (Wickenburg,AZ - BCD Enterprise LLC)" at bounding box center [305, 44] width 379 height 9
type input "Hill, Shari (Wickenburg,AZ - BCD Enterprise LLC)"
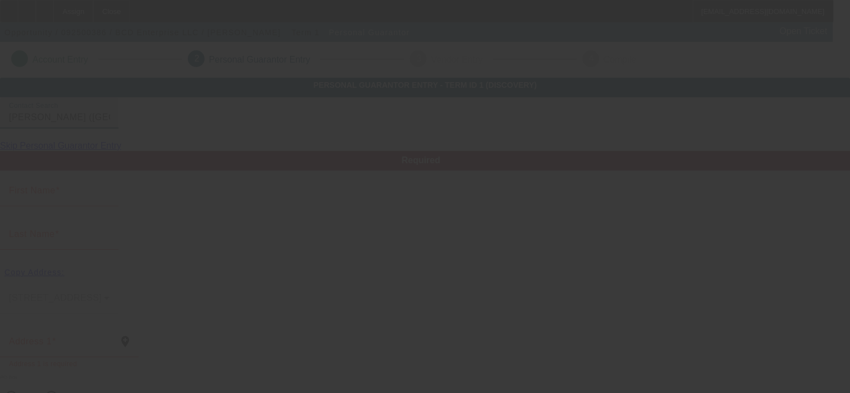
type input "Shari"
type input "Hill"
type input "51615 N 298th Avenue"
radio input "true"
type input "85390"
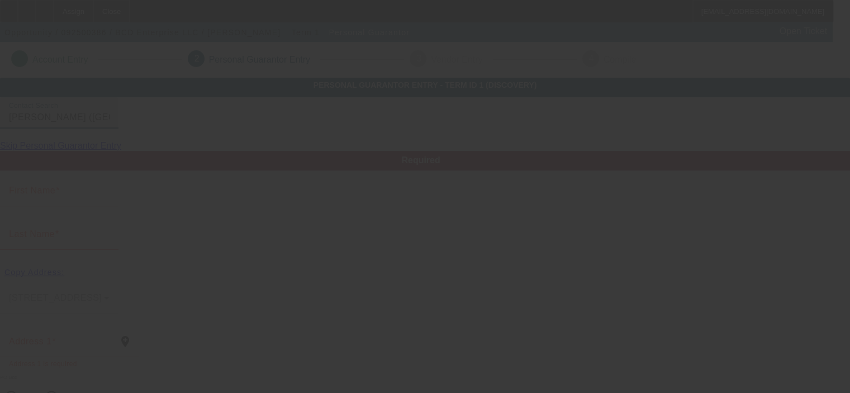
type input "Wickenburg"
type input "[PHONE_NUMBER]"
type input "50"
type input "527-55-9807"
type input "shari.loveall@gmail.com"
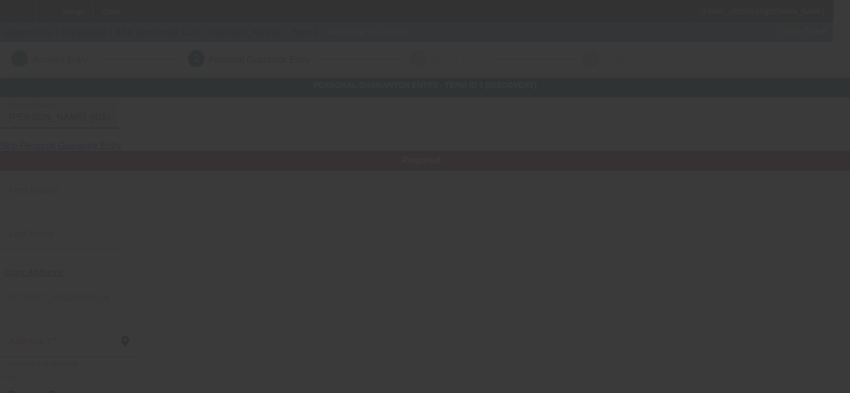
type input "(602) 909-5766"
type input "$175.00"
type input "$30.00"
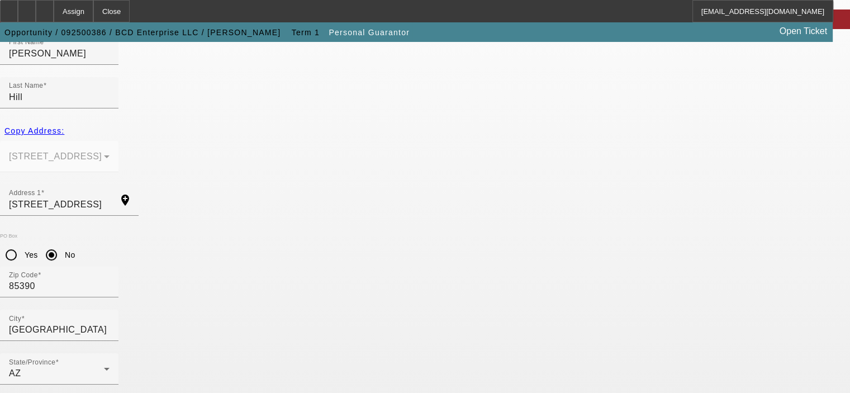
scroll to position [150, 0]
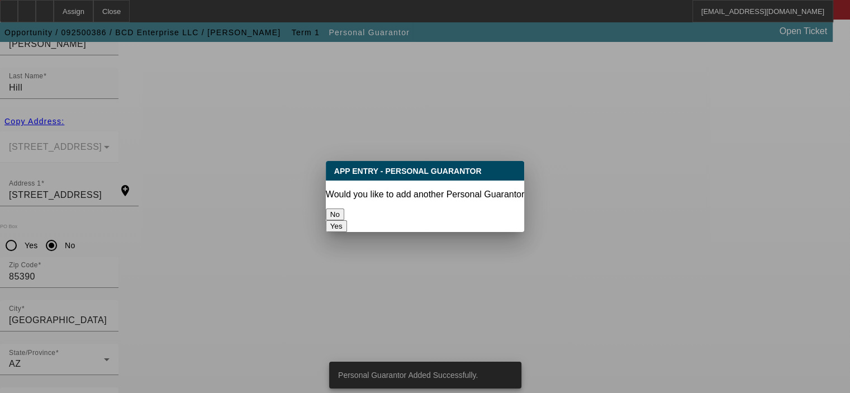
scroll to position [0, 0]
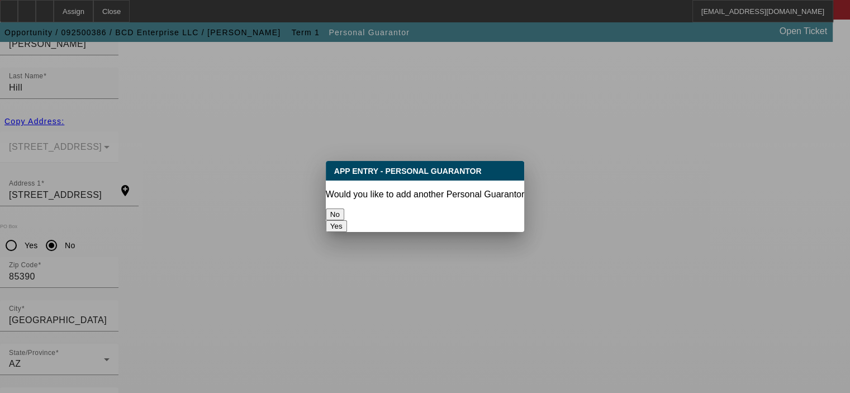
click at [344, 208] on button "No" at bounding box center [335, 214] width 18 height 12
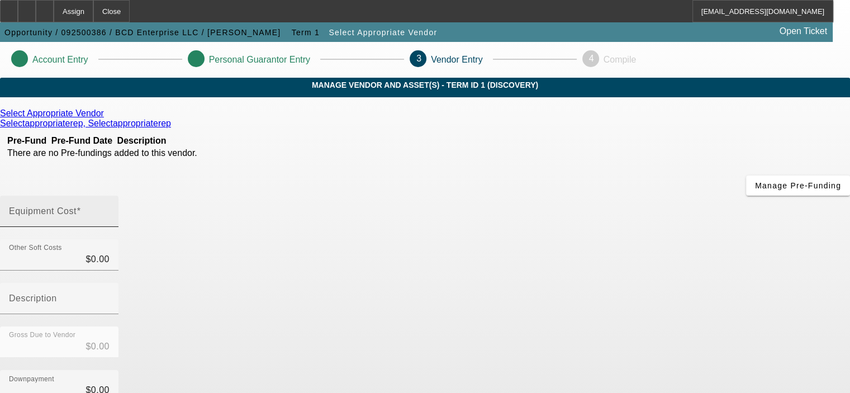
click at [109, 209] on input "Equipment Cost" at bounding box center [59, 215] width 101 height 13
type input "9"
type input "$9.00"
type input "99"
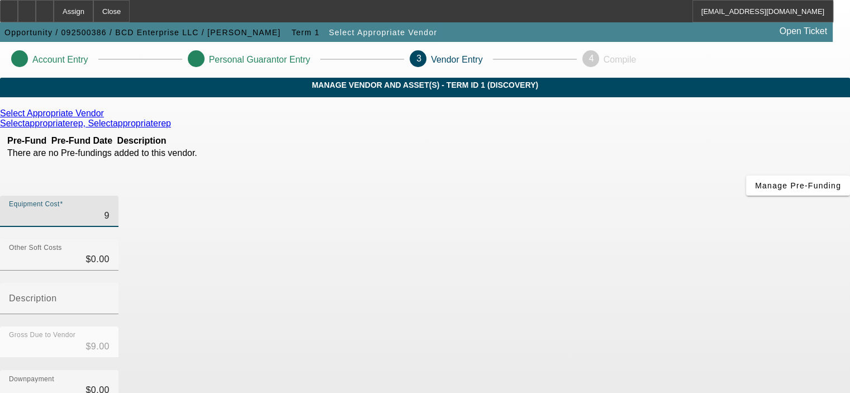
type input "$99.00"
type input "999"
type input "$999.00"
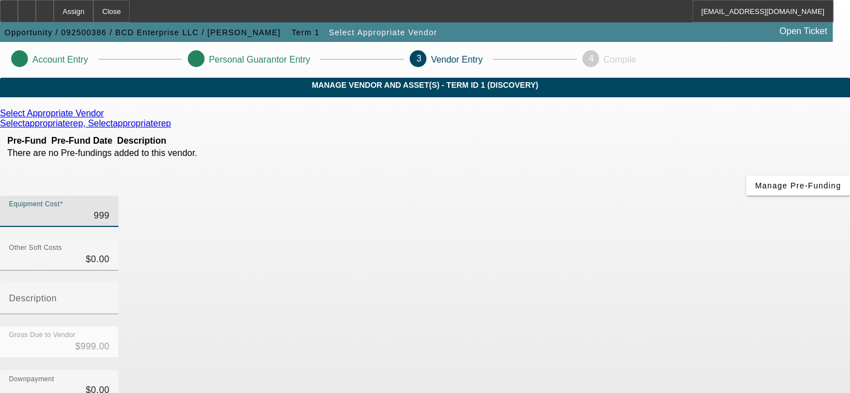
type input "9990"
type input "$9,990.00"
type input "99900"
type input "$99,900.00"
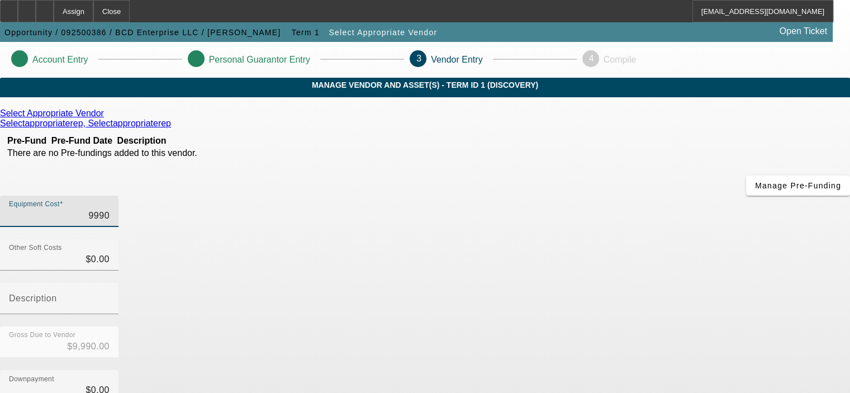
type input "$99,900.00"
click at [659, 370] on div "Downpayment $0.00" at bounding box center [425, 392] width 850 height 44
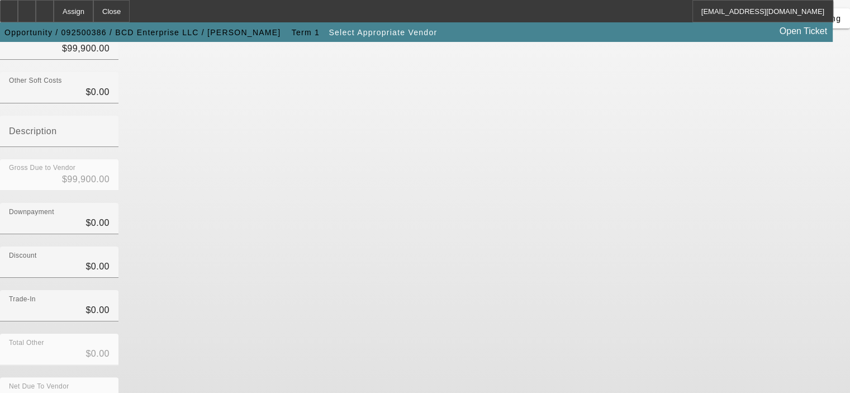
scroll to position [168, 0]
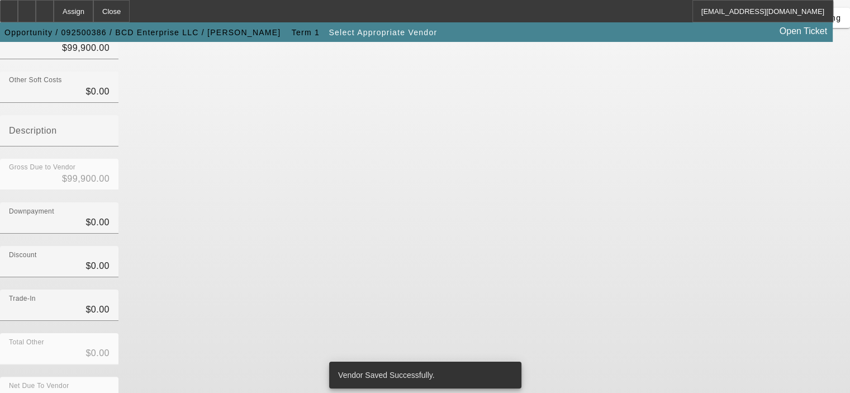
scroll to position [0, 0]
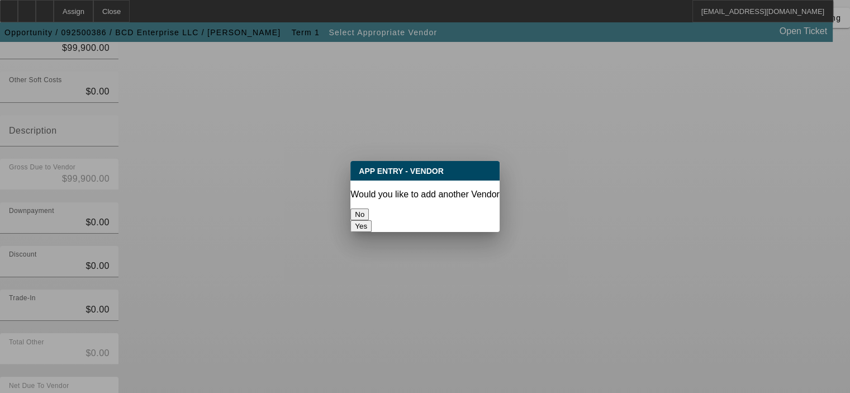
click at [369, 209] on button "No" at bounding box center [359, 214] width 18 height 12
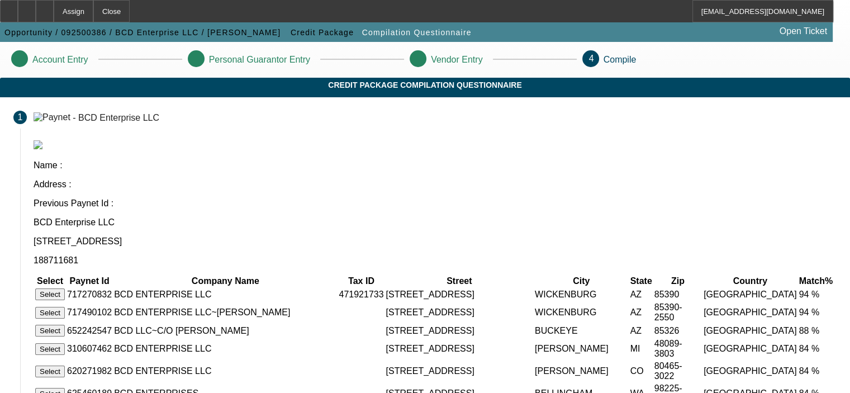
click at [65, 288] on button "Select" at bounding box center [50, 294] width 30 height 12
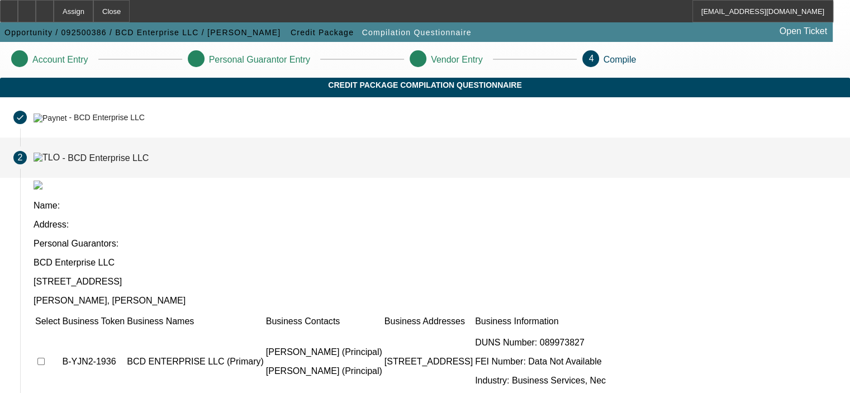
scroll to position [185, 0]
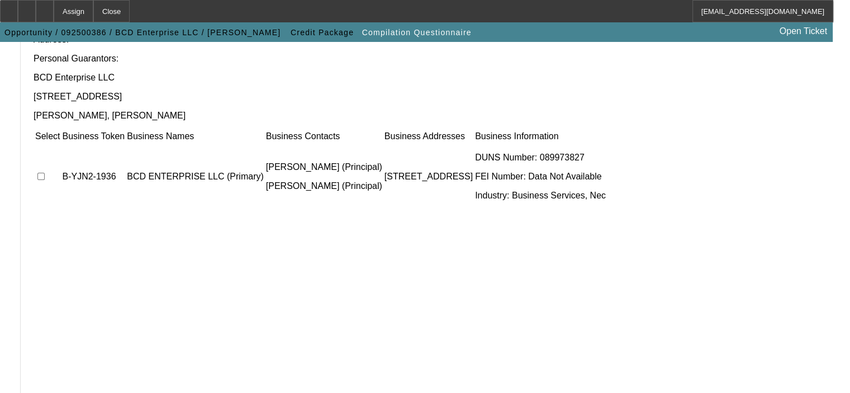
click at [45, 173] on input "checkbox" at bounding box center [40, 176] width 7 height 7
checkbox input "true"
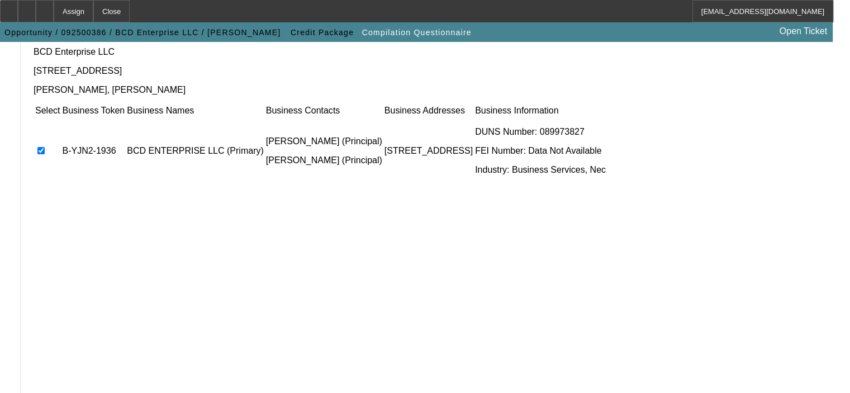
scroll to position [225, 0]
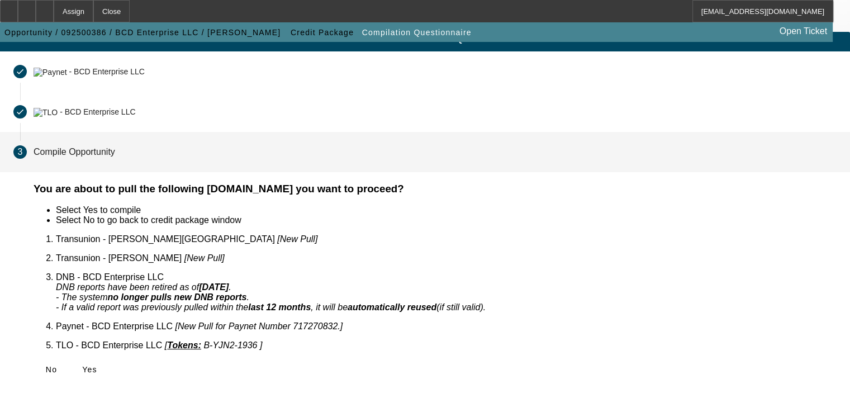
scroll to position [23, 0]
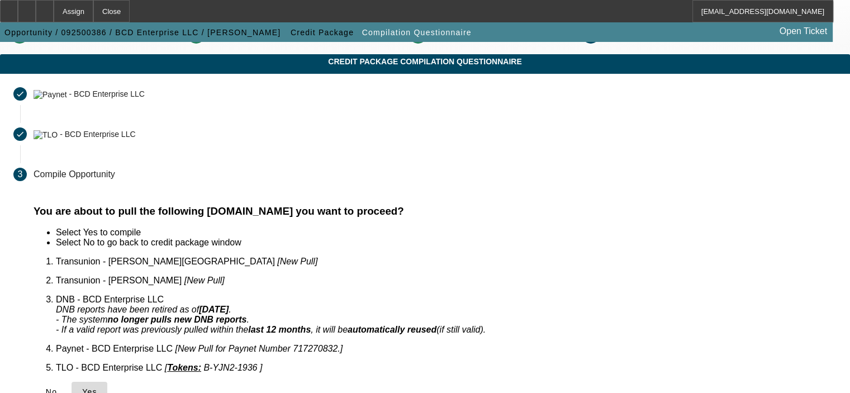
click at [97, 387] on span "Yes" at bounding box center [89, 391] width 15 height 9
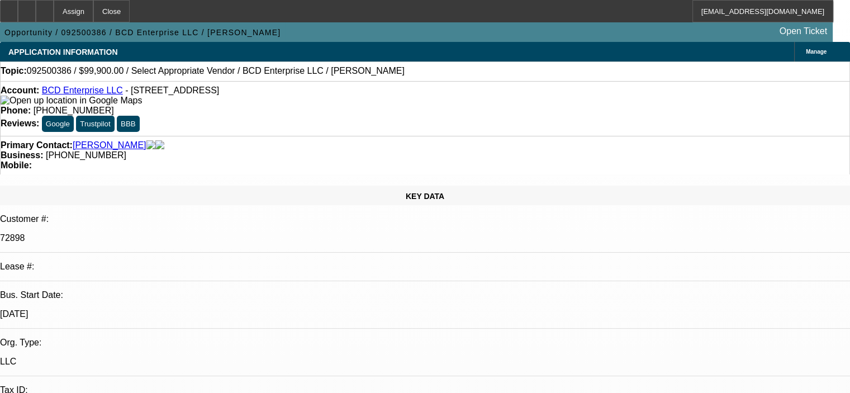
select select "0"
select select "2"
select select "0.1"
select select "4"
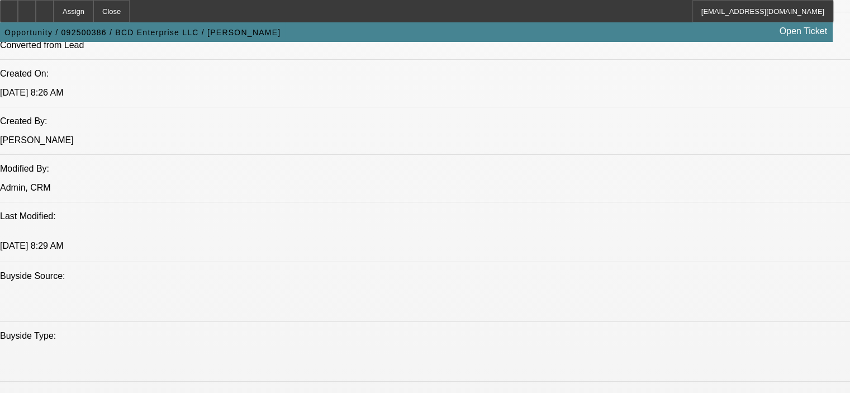
scroll to position [782, 0]
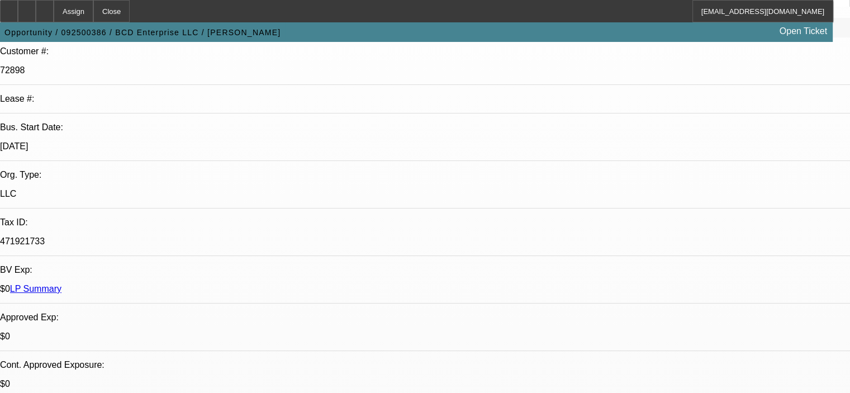
scroll to position [0, 0]
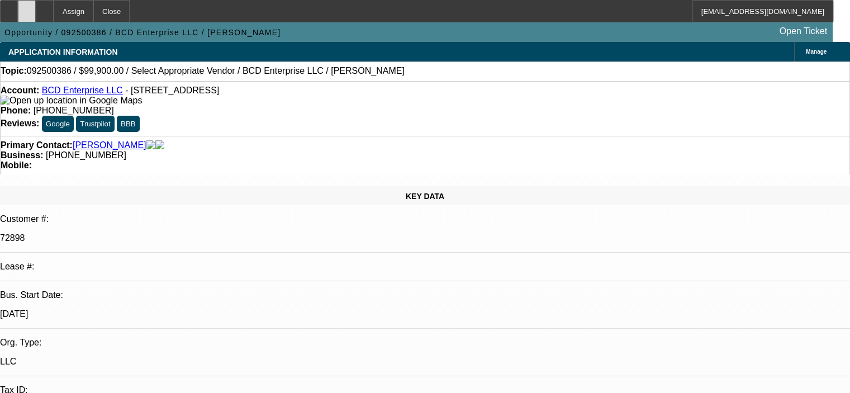
click at [36, 8] on div at bounding box center [27, 11] width 18 height 22
click at [217, 112] on div "Account: BCD Enterprise LLC - 51615 N 298th Ave, Wickenburg, AZ 85390 Phone: (6…" at bounding box center [425, 108] width 850 height 55
click at [45, 7] on icon at bounding box center [45, 7] width 0 height 0
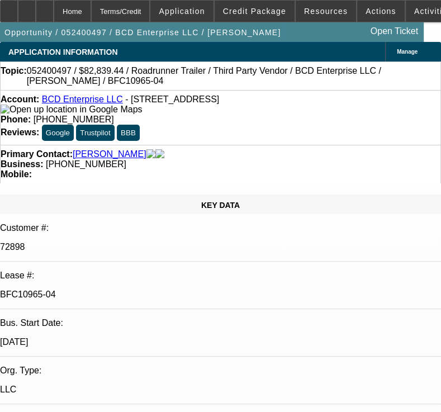
select select "0"
select select "2"
select select "0"
select select "6"
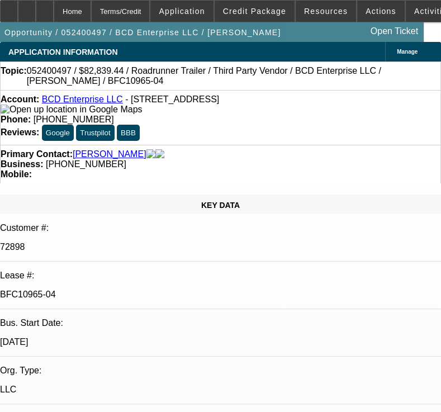
select select "0"
select select "2"
select select "0"
select select "6"
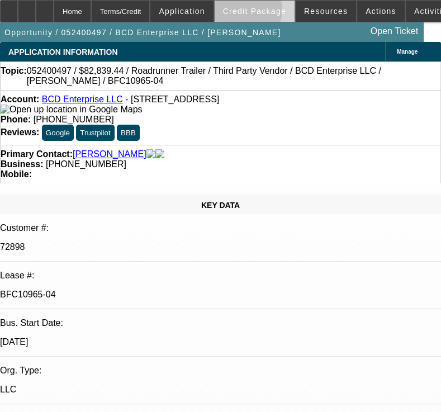
click at [264, 13] on span "Credit Package" at bounding box center [254, 11] width 63 height 9
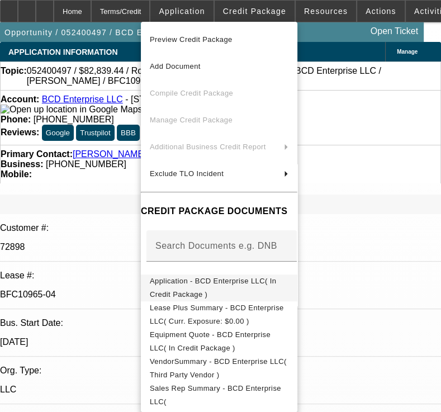
click at [165, 284] on span "Application - BCD Enterprise LLC( In Credit Package )" at bounding box center [213, 287] width 126 height 22
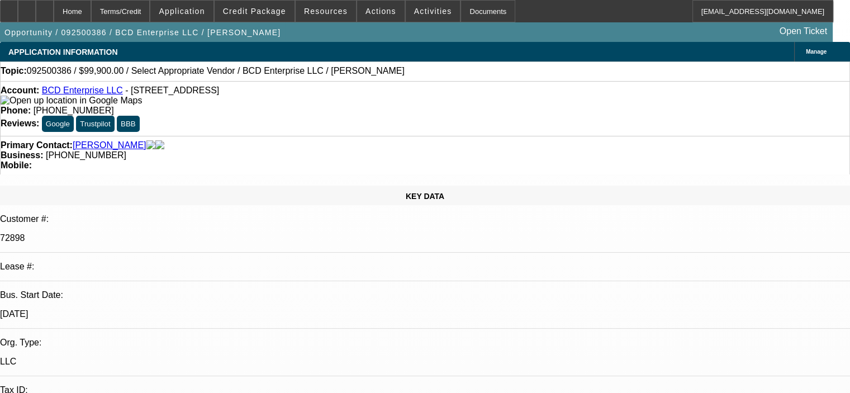
select select "0"
select select "2"
select select "0.1"
select select "4"
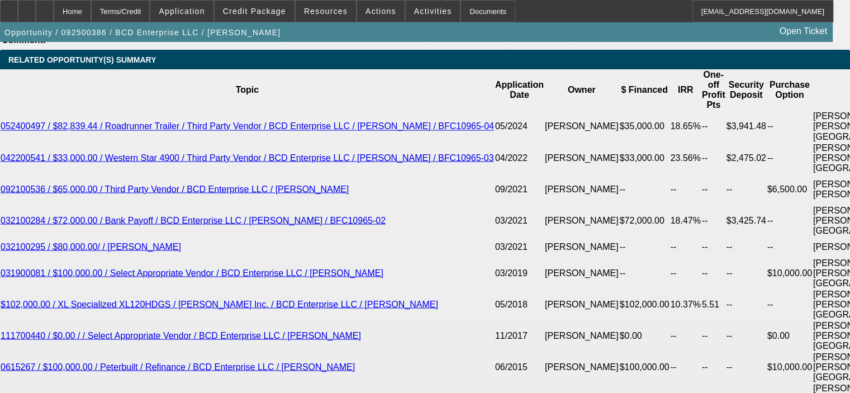
scroll to position [1968, 0]
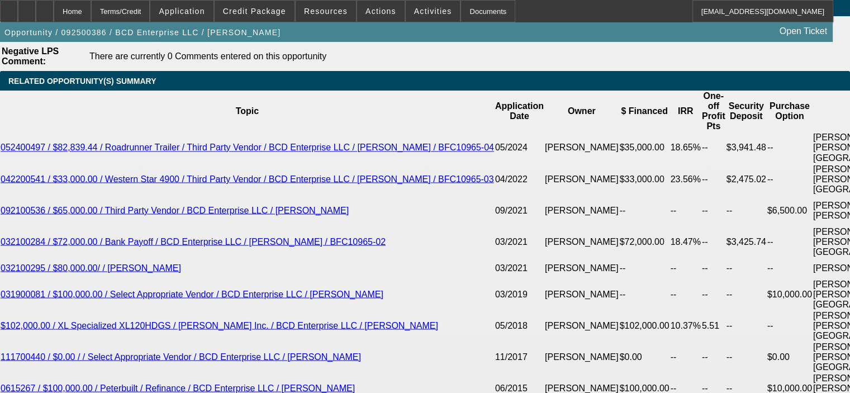
select select "0.15"
type input "$14,985.00"
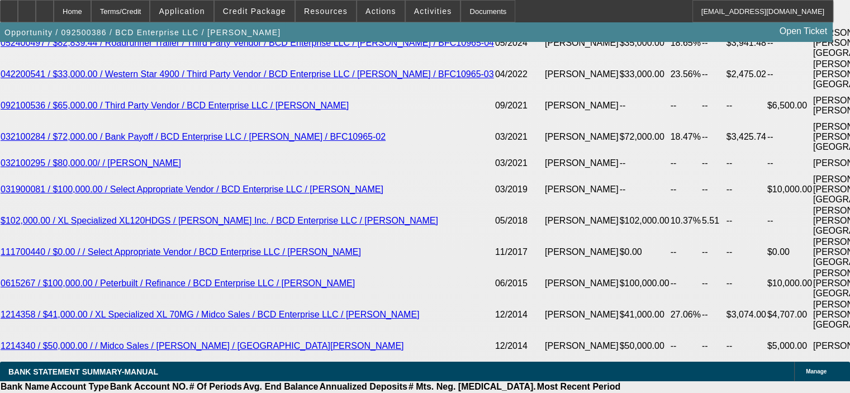
scroll to position [2080, 0]
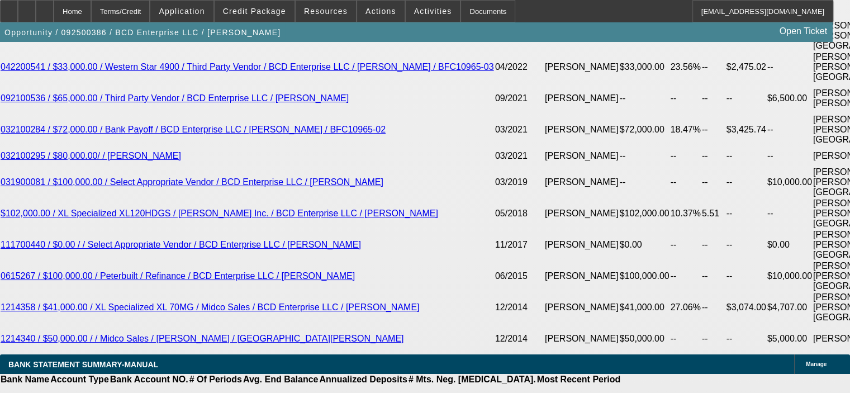
type input "48"
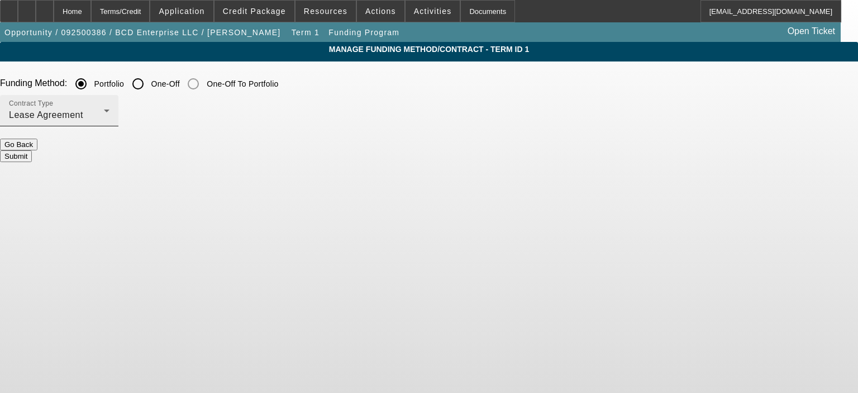
click at [109, 107] on div "Contract Type Lease Agreement" at bounding box center [59, 110] width 101 height 31
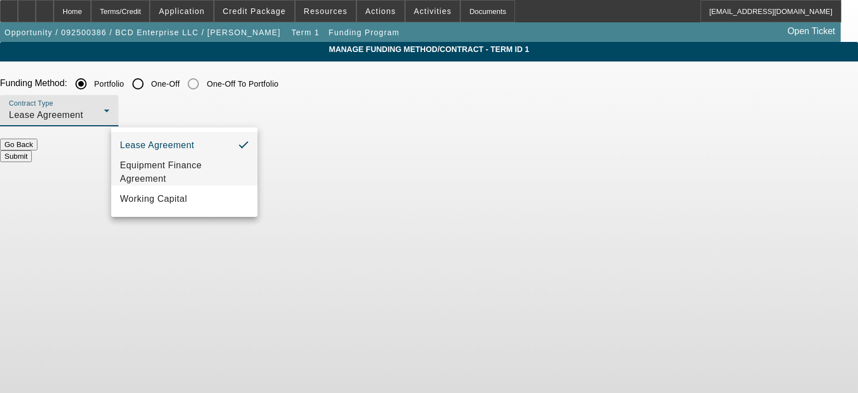
click at [202, 161] on span "Equipment Finance Agreement" at bounding box center [184, 172] width 128 height 27
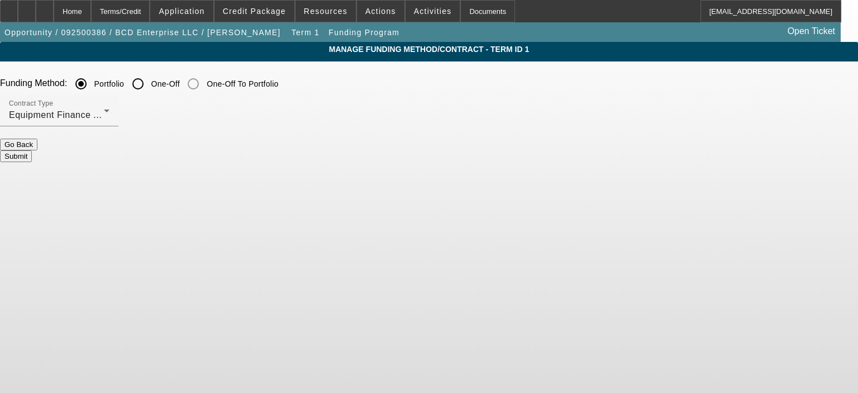
click at [32, 150] on button "Submit" at bounding box center [16, 156] width 32 height 12
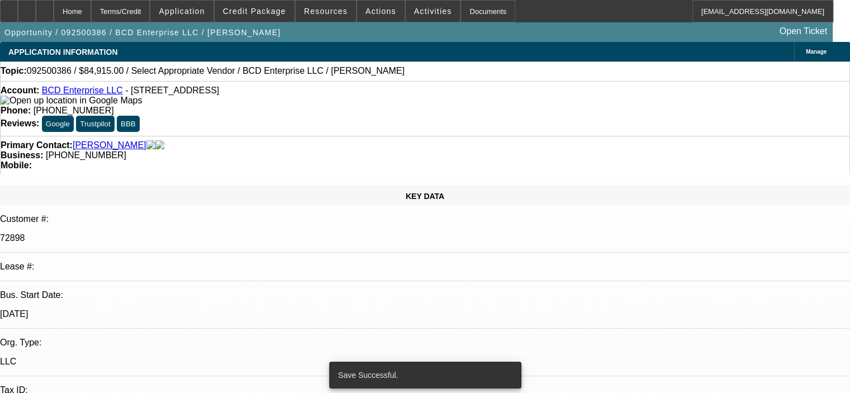
select select "0.15"
select select "2"
select select "0"
select select "6"
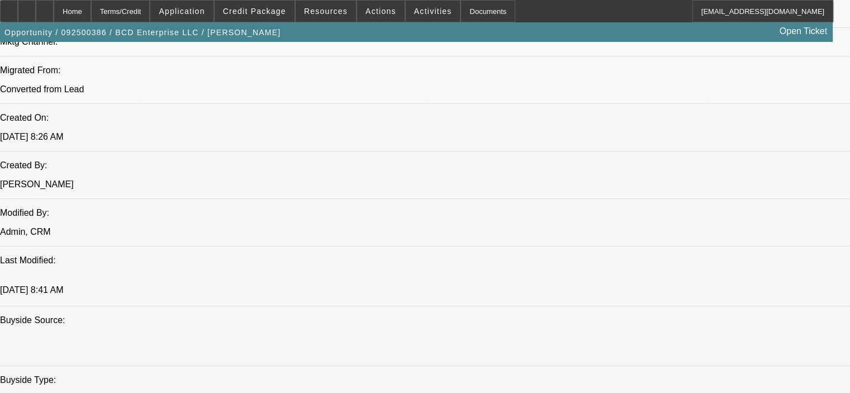
scroll to position [782, 0]
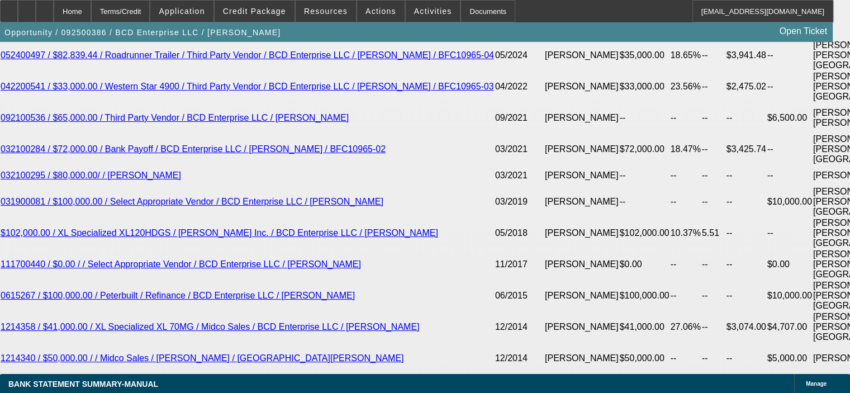
scroll to position [2067, 0]
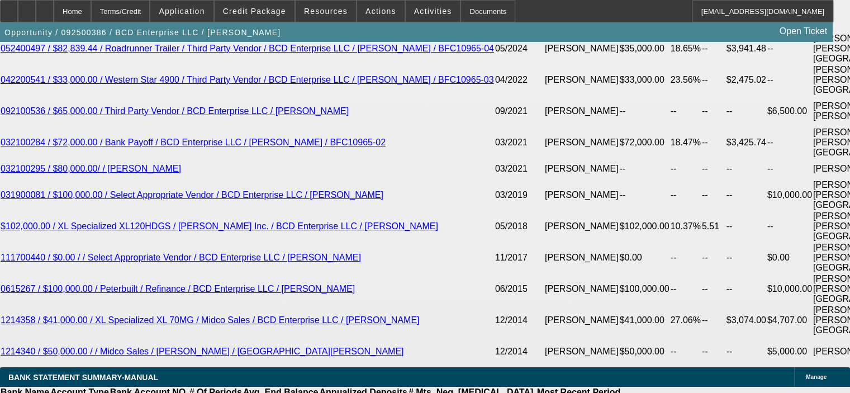
type input "15"
type input "$3,610.84"
type input "$1,805.42"
type input "$4,726.50"
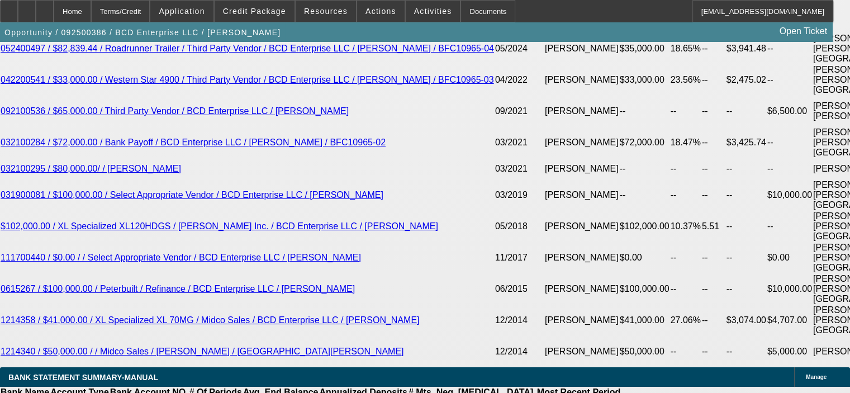
type input "$2,363.25"
type input "15"
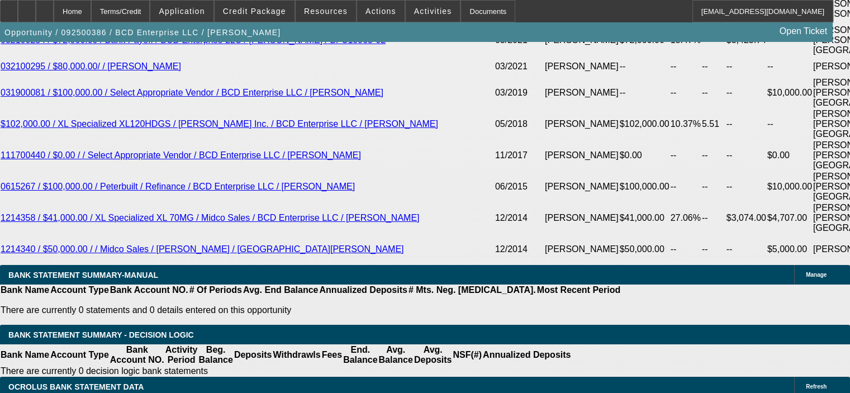
scroll to position [2178, 0]
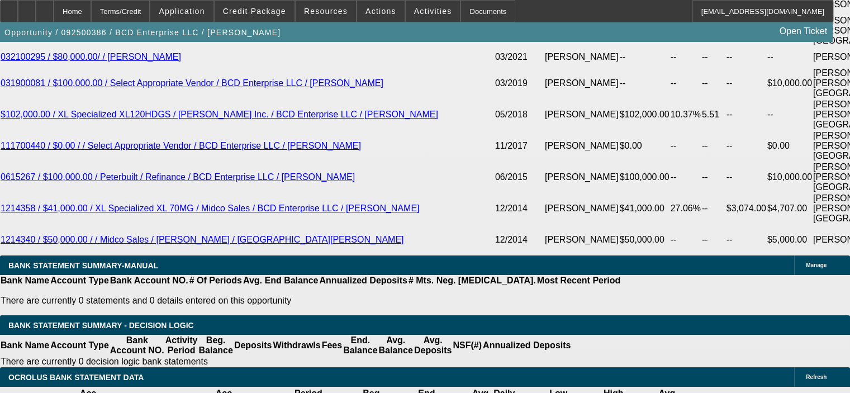
drag, startPoint x: 156, startPoint y: 252, endPoint x: 189, endPoint y: 247, distance: 33.9
type input "$9,990.00"
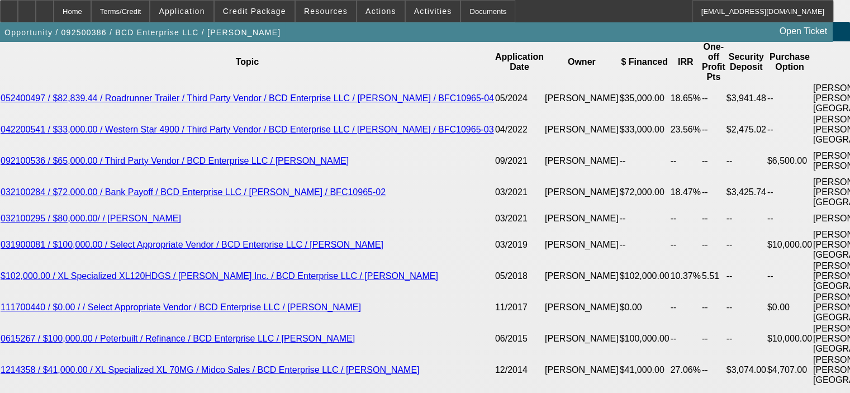
scroll to position [2011, 0]
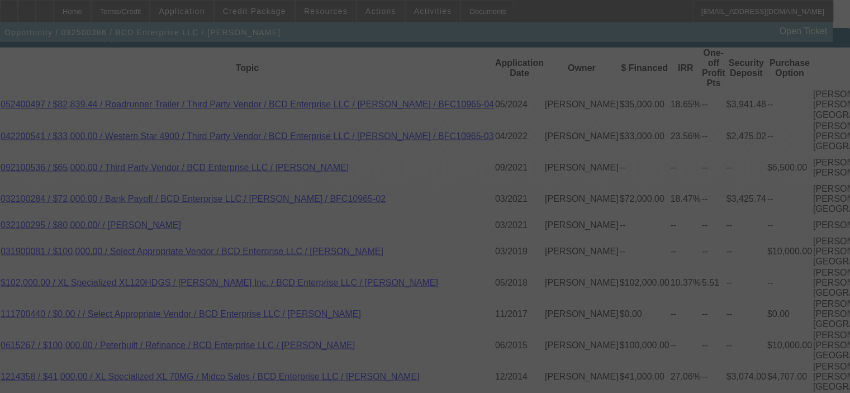
select select "0.15"
select select "2"
select select "0"
select select "6"
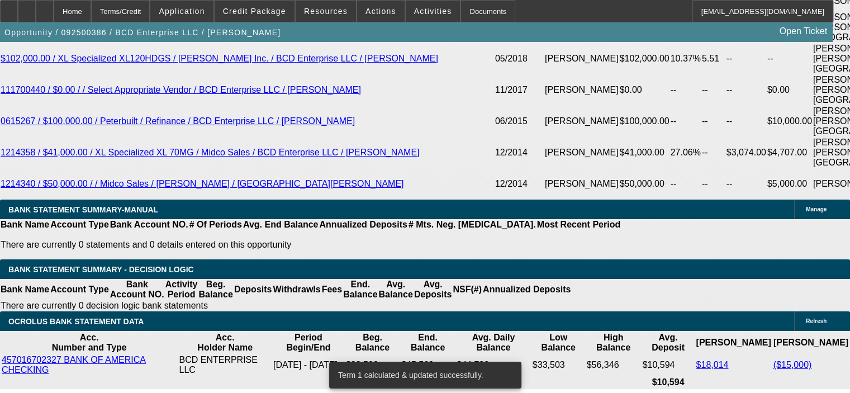
scroll to position [2290, 0]
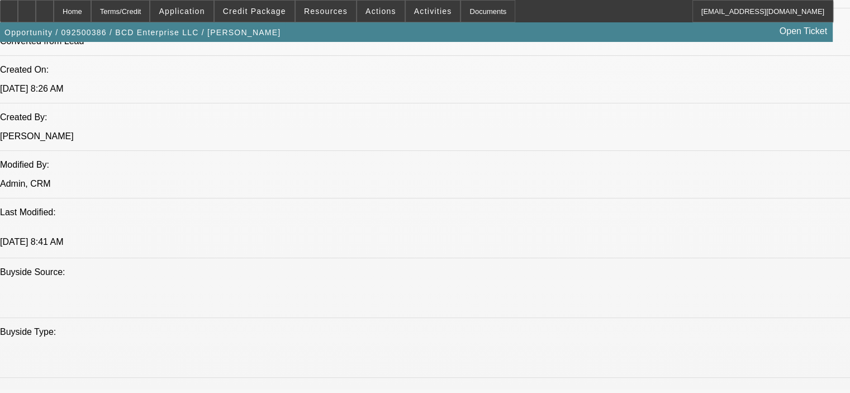
scroll to position [894, 0]
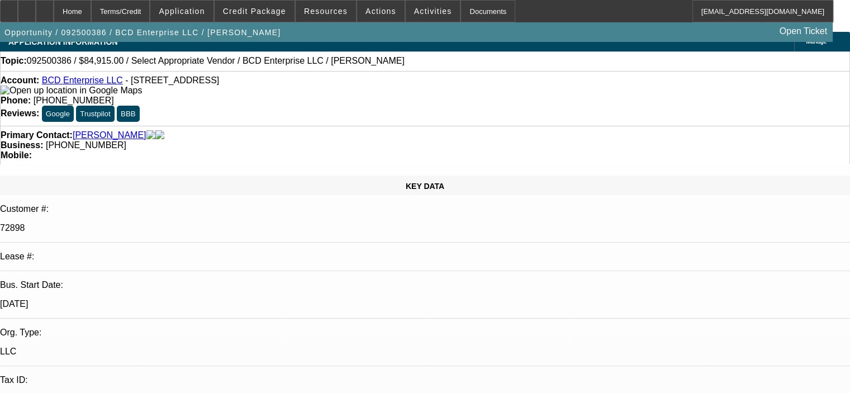
scroll to position [0, 0]
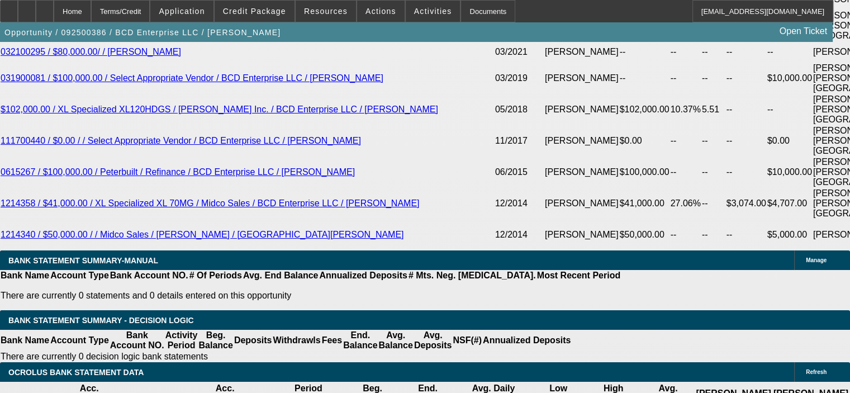
scroll to position [2178, 0]
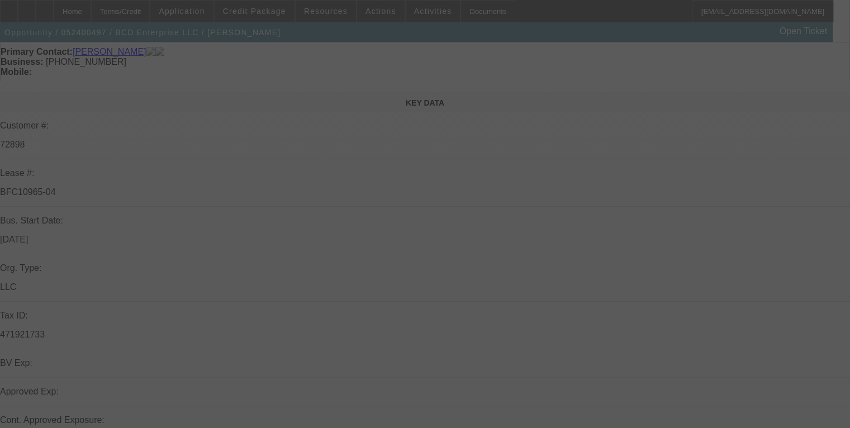
select select "0"
select select "2"
select select "0"
select select "2"
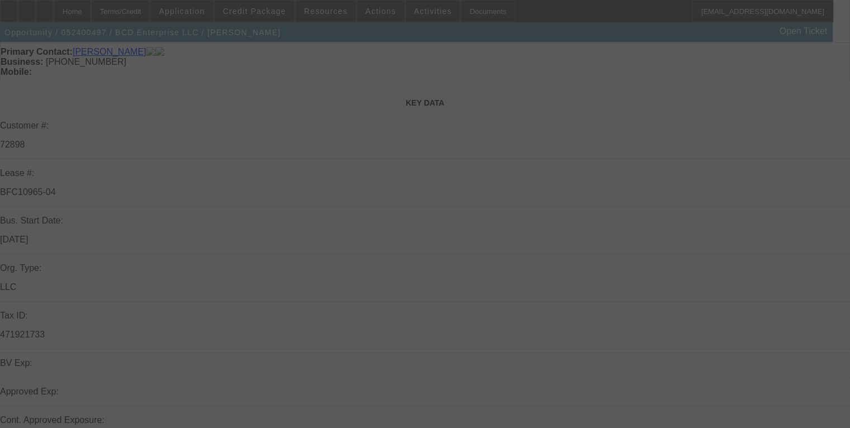
select select "0"
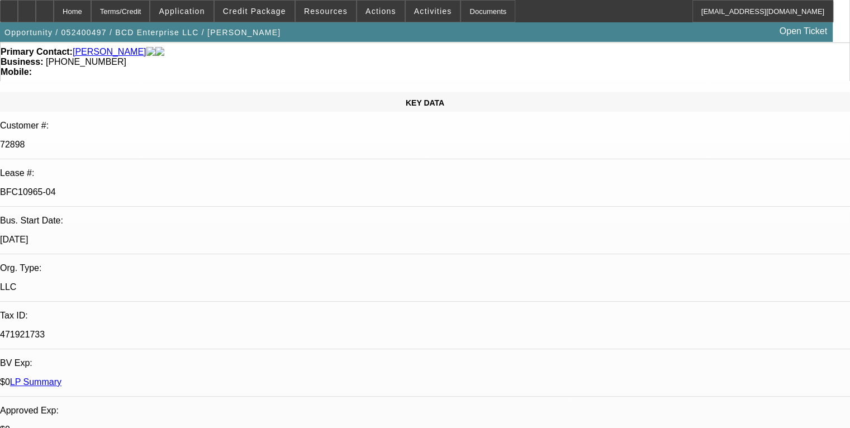
select select "2"
select select "6"
select select "2"
select select "6"
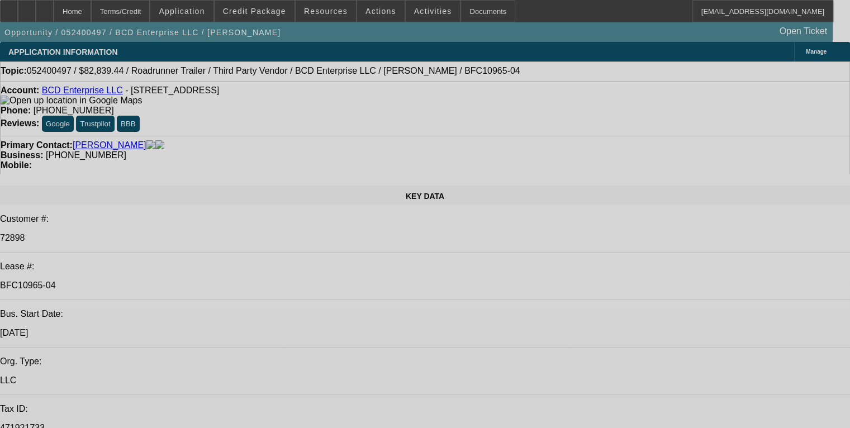
select select "0"
select select "2"
select select "0"
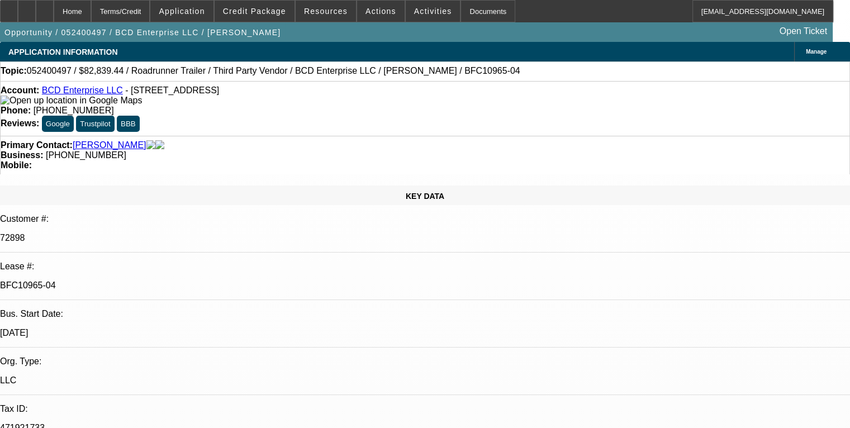
select select "6"
select select "0"
select select "2"
select select "0"
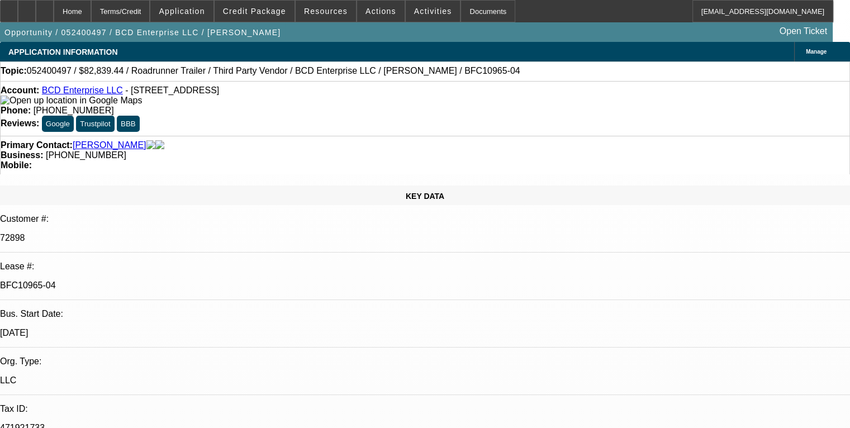
select select "6"
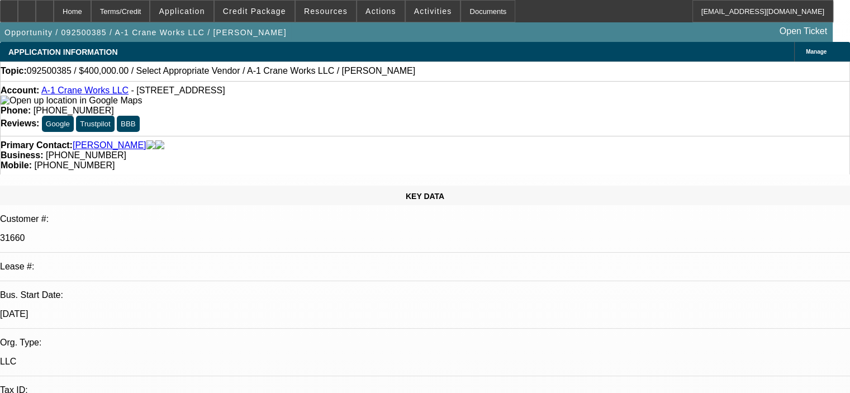
select select "0"
select select "2"
select select "0.1"
select select "4"
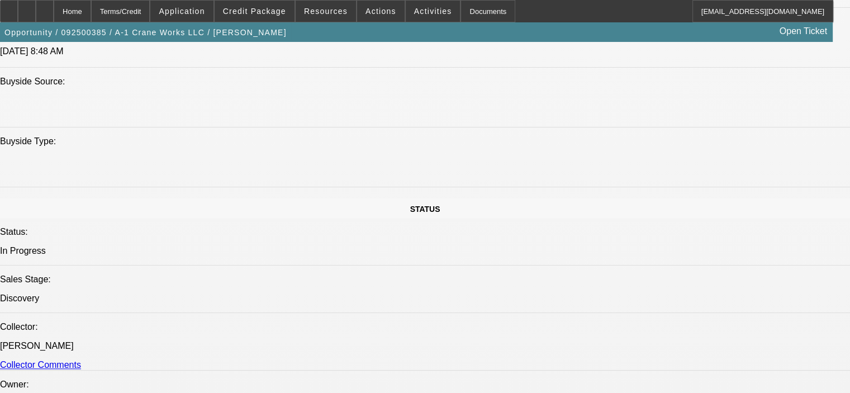
scroll to position [1061, 0]
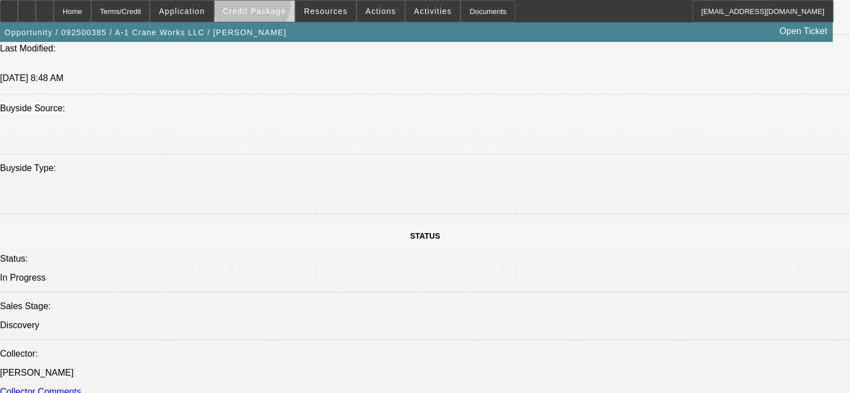
click at [268, 6] on span at bounding box center [254, 11] width 80 height 27
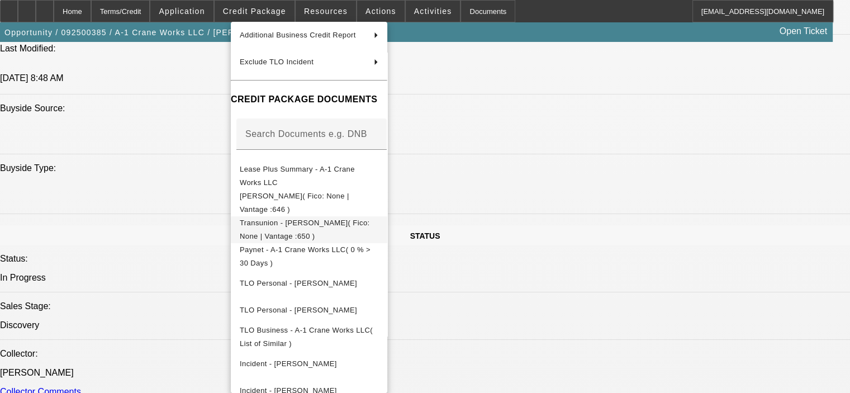
scroll to position [155, 0]
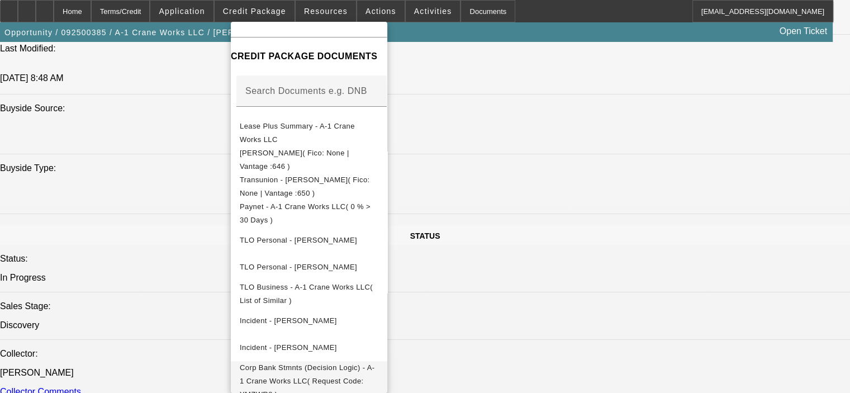
click at [360, 369] on span "Corp Bank Stmnts (Decision Logic) - A-1 Crane Works LLC( Request Code: YMZWR8 )" at bounding box center [309, 381] width 139 height 40
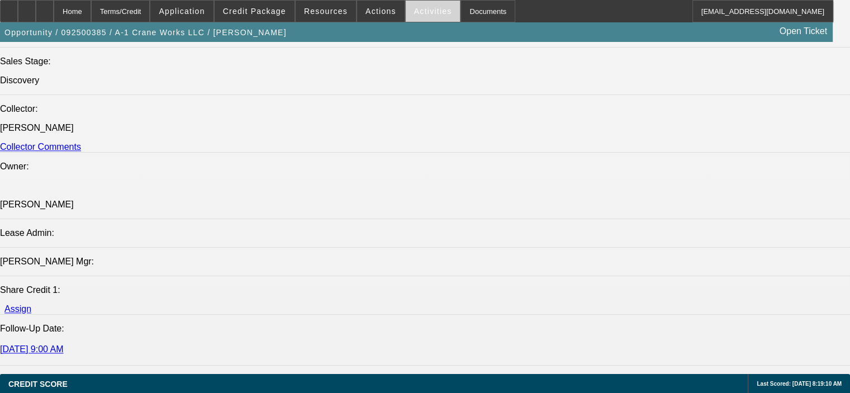
scroll to position [1173, 0]
